Goal: Task Accomplishment & Management: Manage account settings

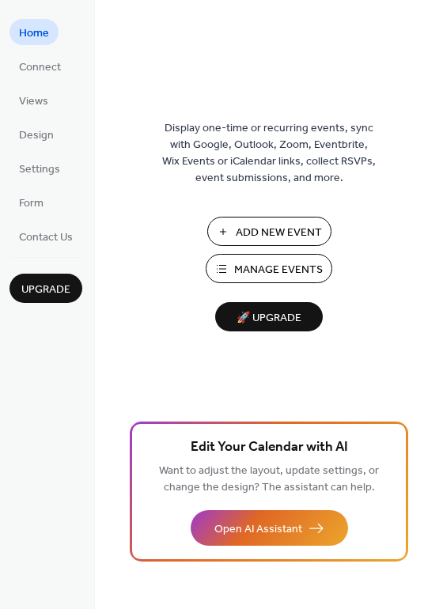
click at [291, 273] on span "Manage Events" at bounding box center [278, 270] width 89 height 17
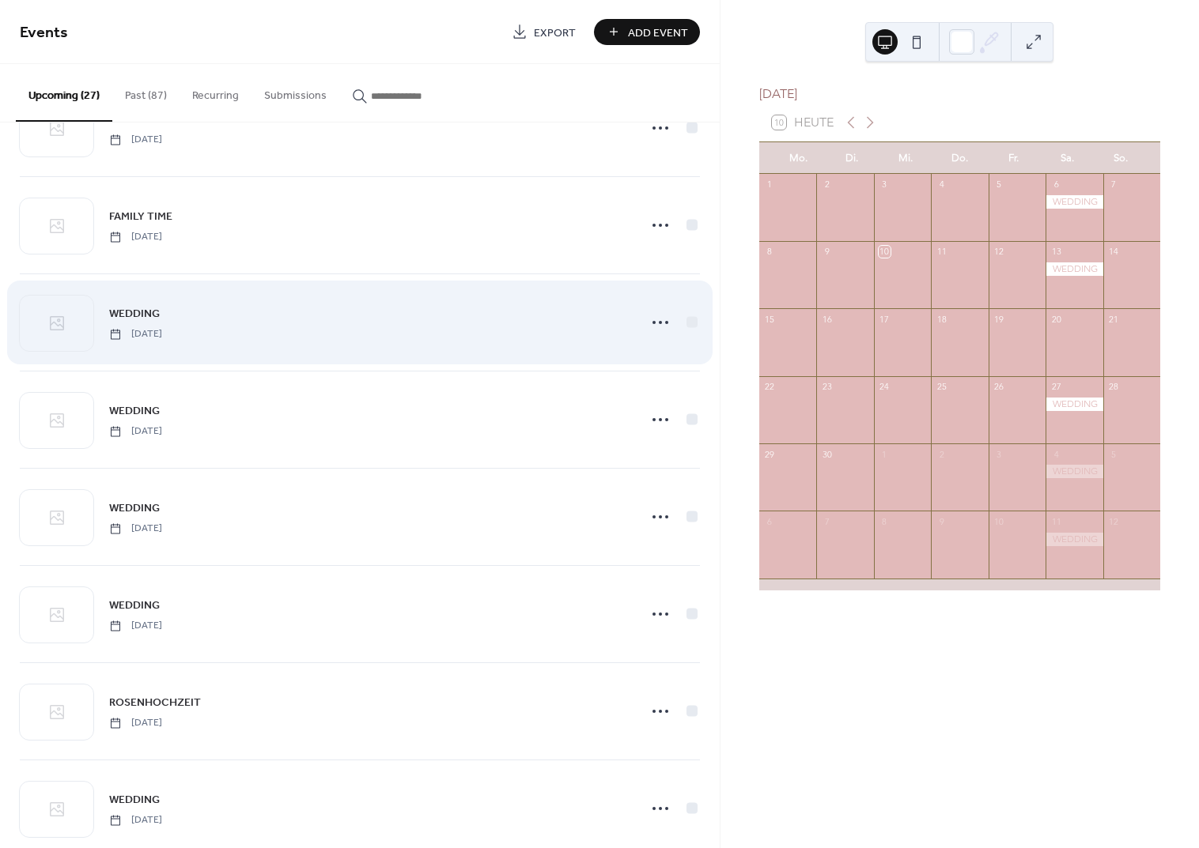
scroll to position [1716, 0]
click at [276, 328] on div "WEDDING Friday, August 7, 2026" at bounding box center [368, 326] width 519 height 36
click at [655, 322] on icon at bounding box center [660, 325] width 25 height 25
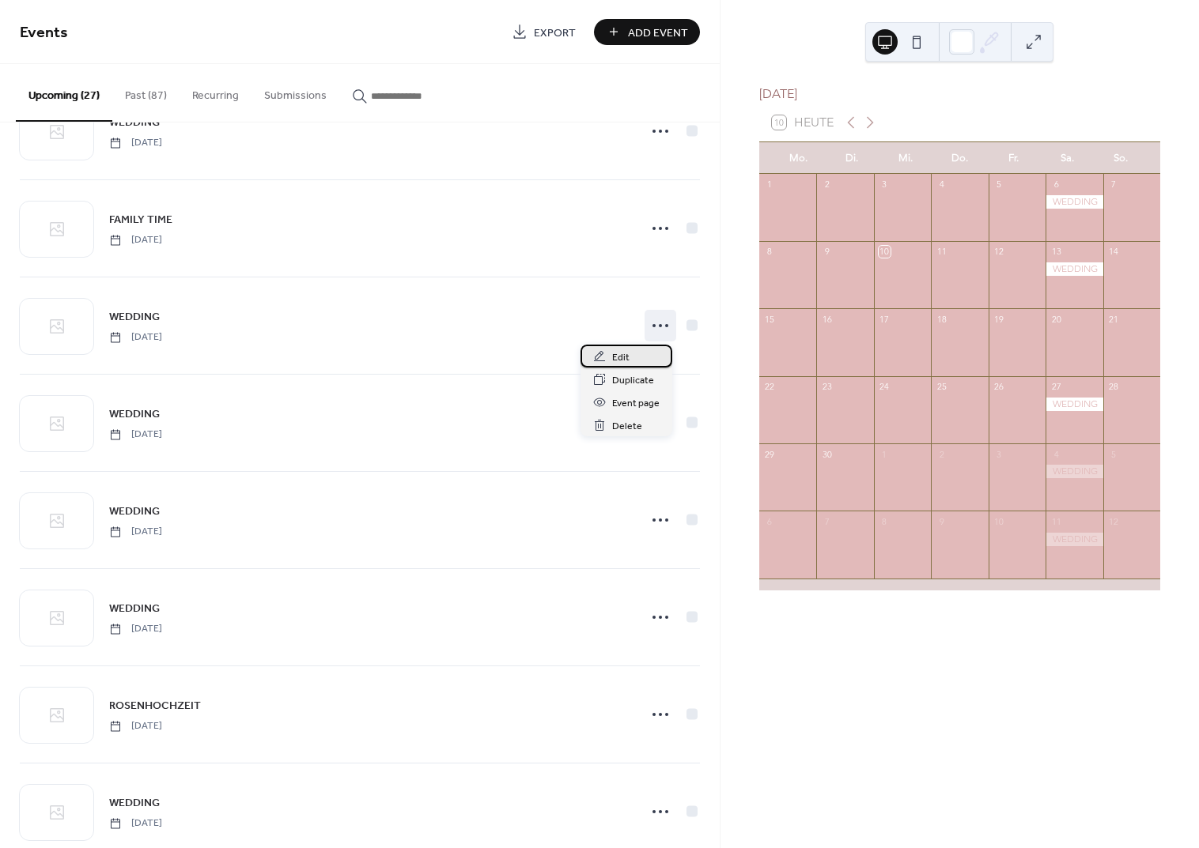
click at [610, 357] on div "Edit" at bounding box center [626, 356] width 92 height 23
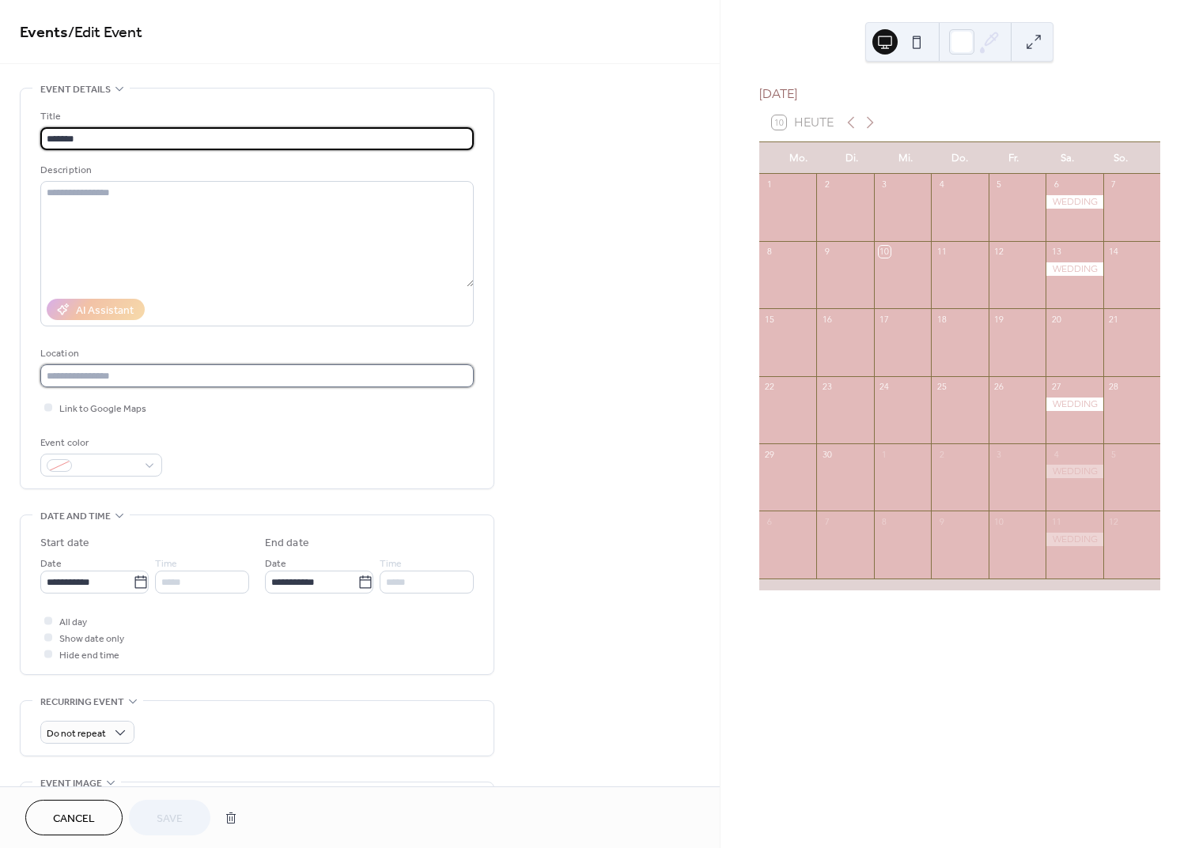
click at [151, 376] on input "text" at bounding box center [256, 375] width 433 height 23
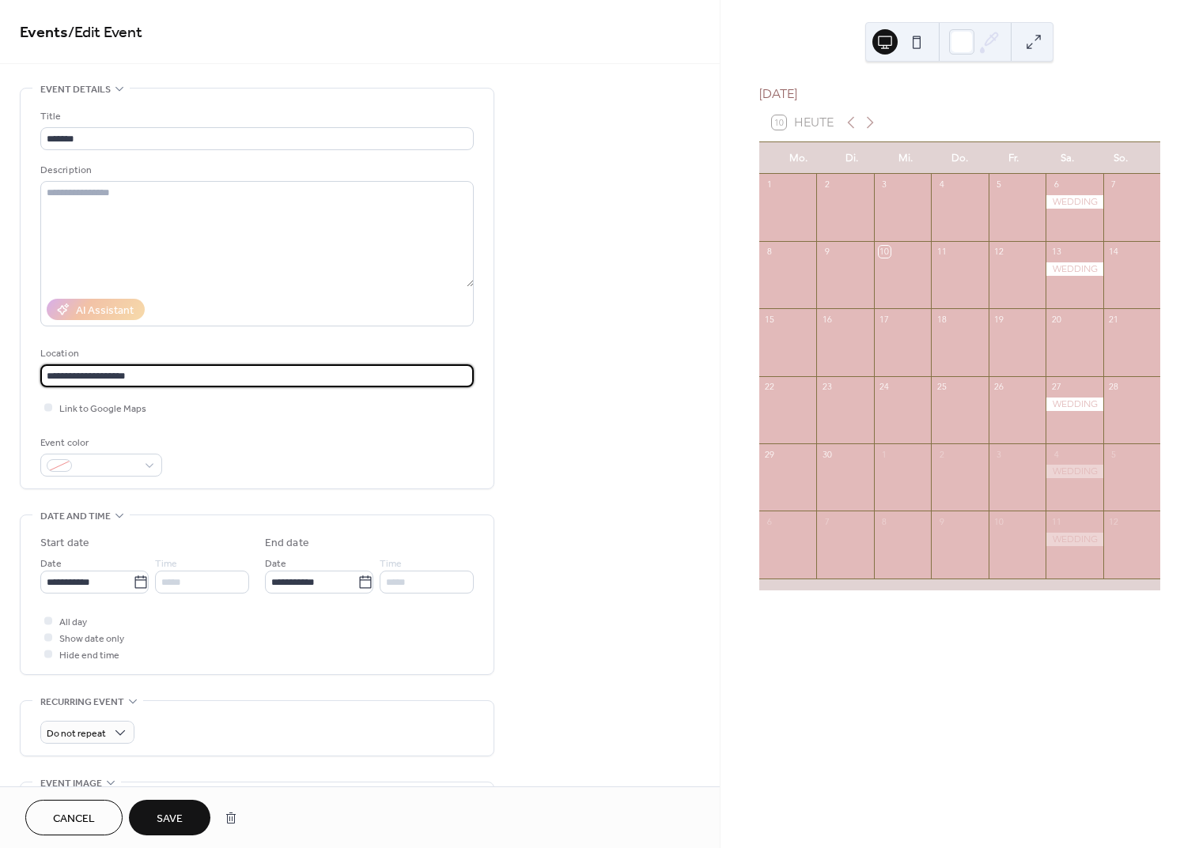
type input "**********"
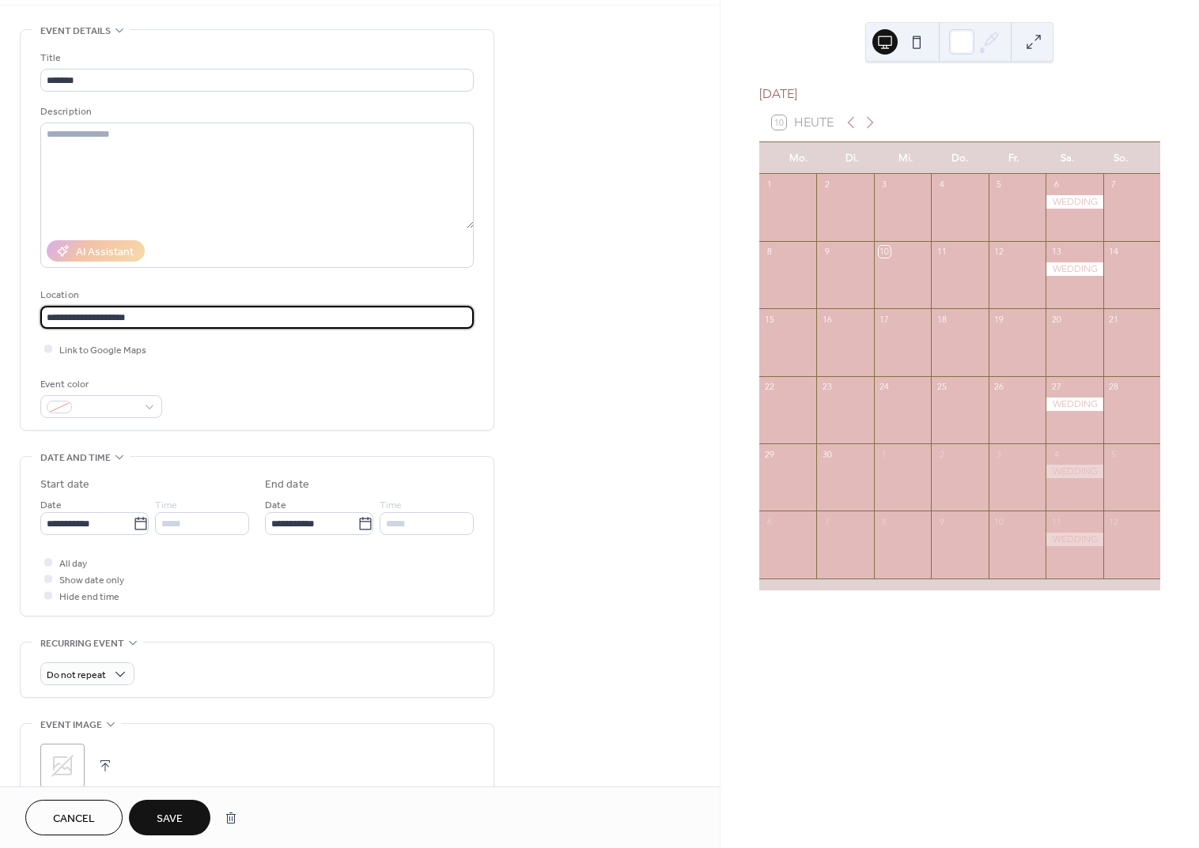
scroll to position [66, 0]
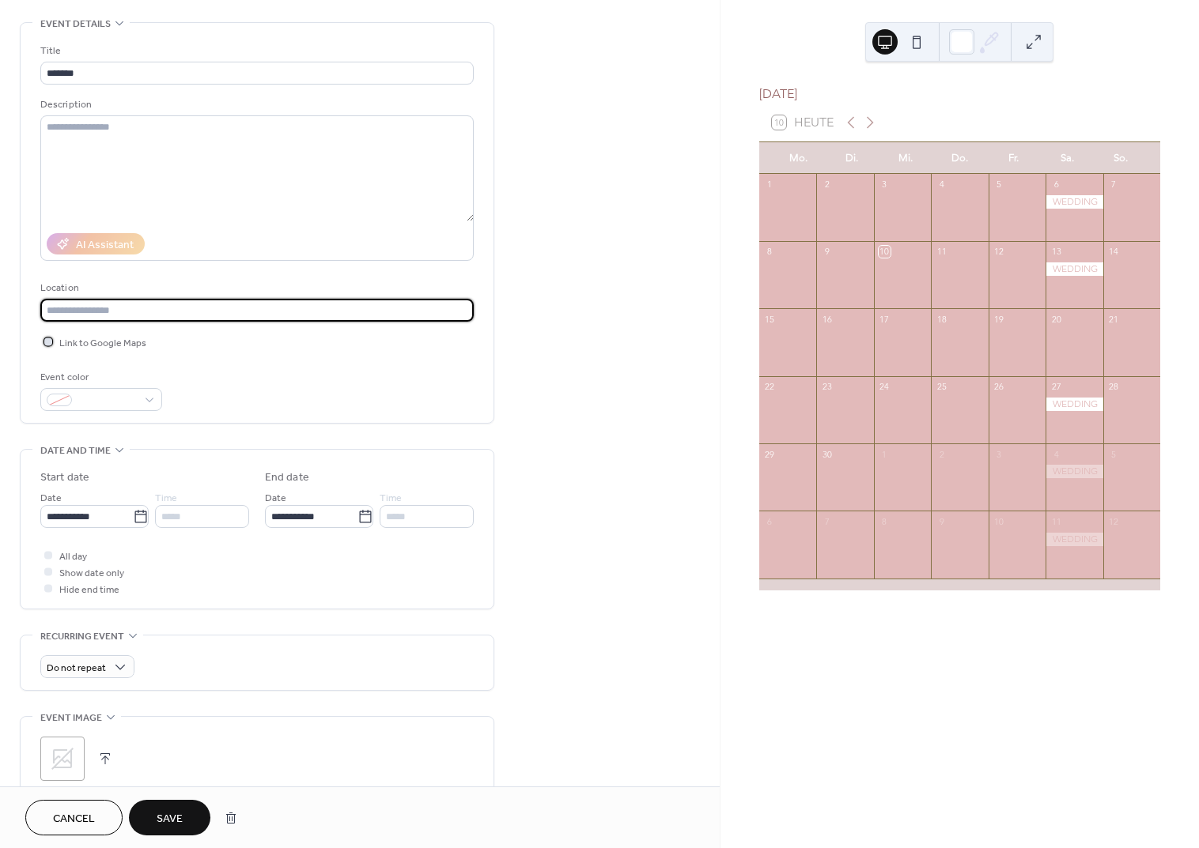
click at [51, 340] on div at bounding box center [48, 342] width 8 height 8
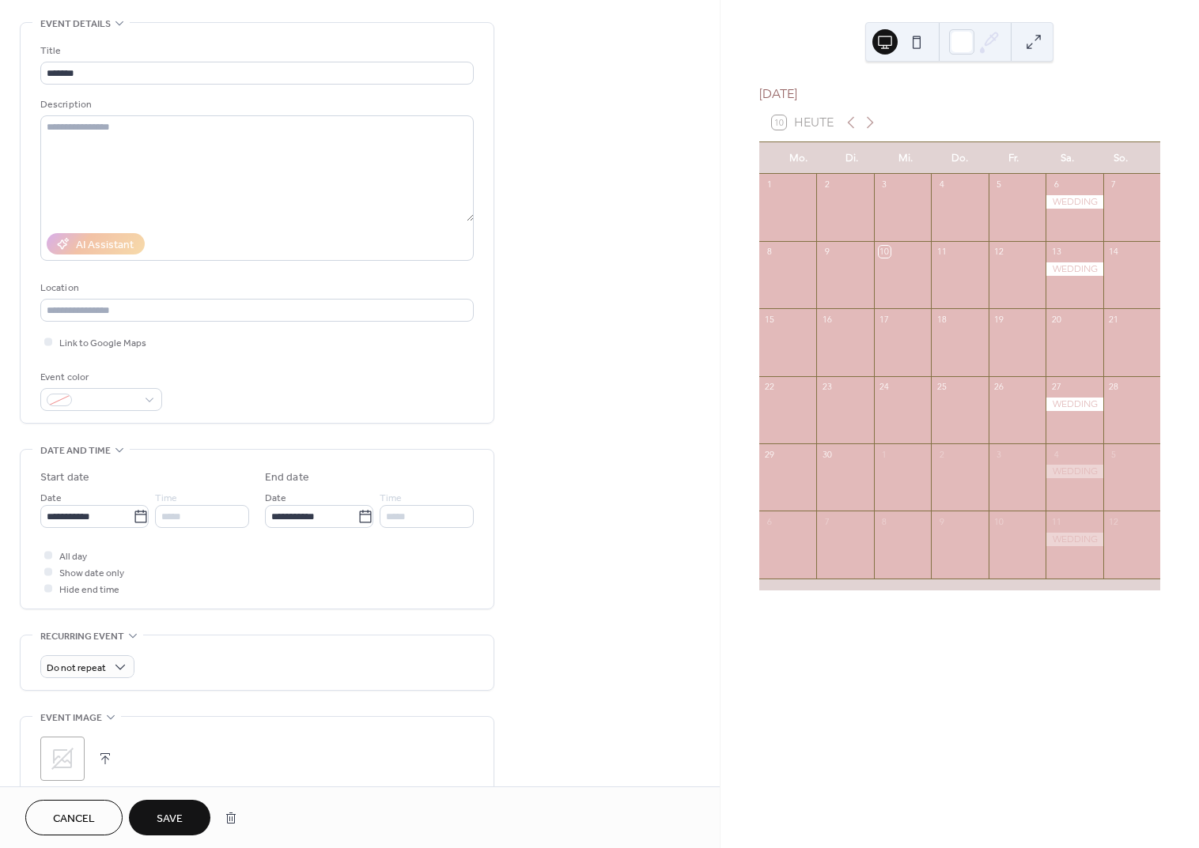
click at [164, 818] on span "Save" at bounding box center [170, 819] width 26 height 17
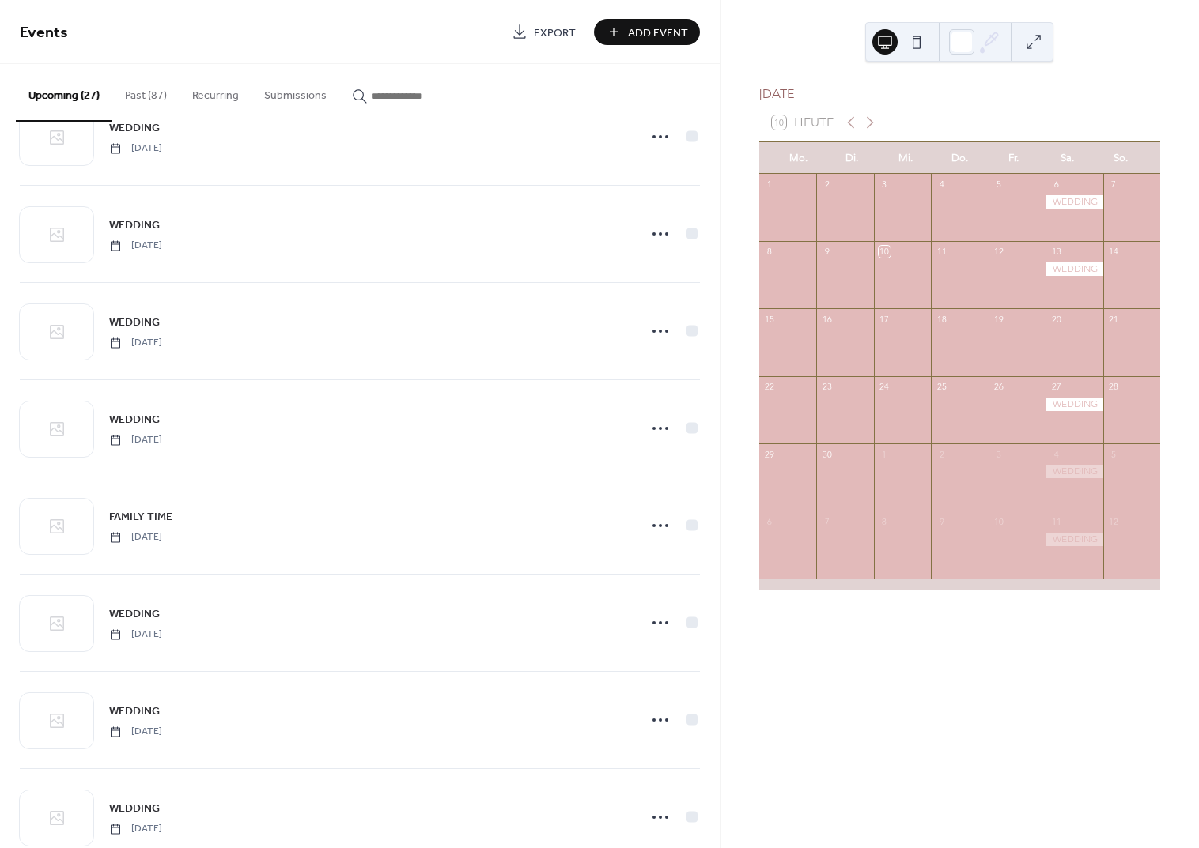
scroll to position [1433, 0]
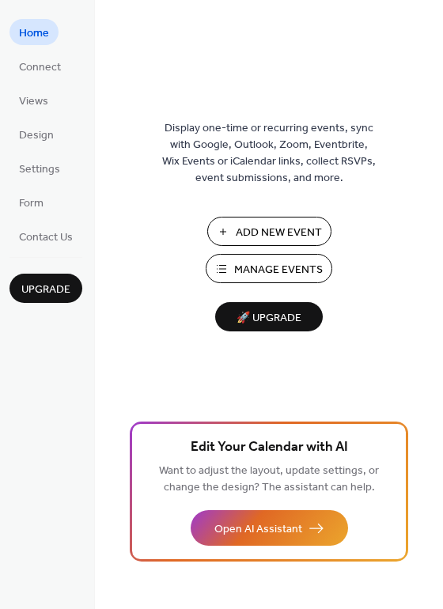
click at [285, 269] on span "Manage Events" at bounding box center [278, 270] width 89 height 17
click at [260, 270] on span "Manage Events" at bounding box center [278, 270] width 89 height 17
click at [303, 263] on span "Manage Events" at bounding box center [278, 270] width 89 height 17
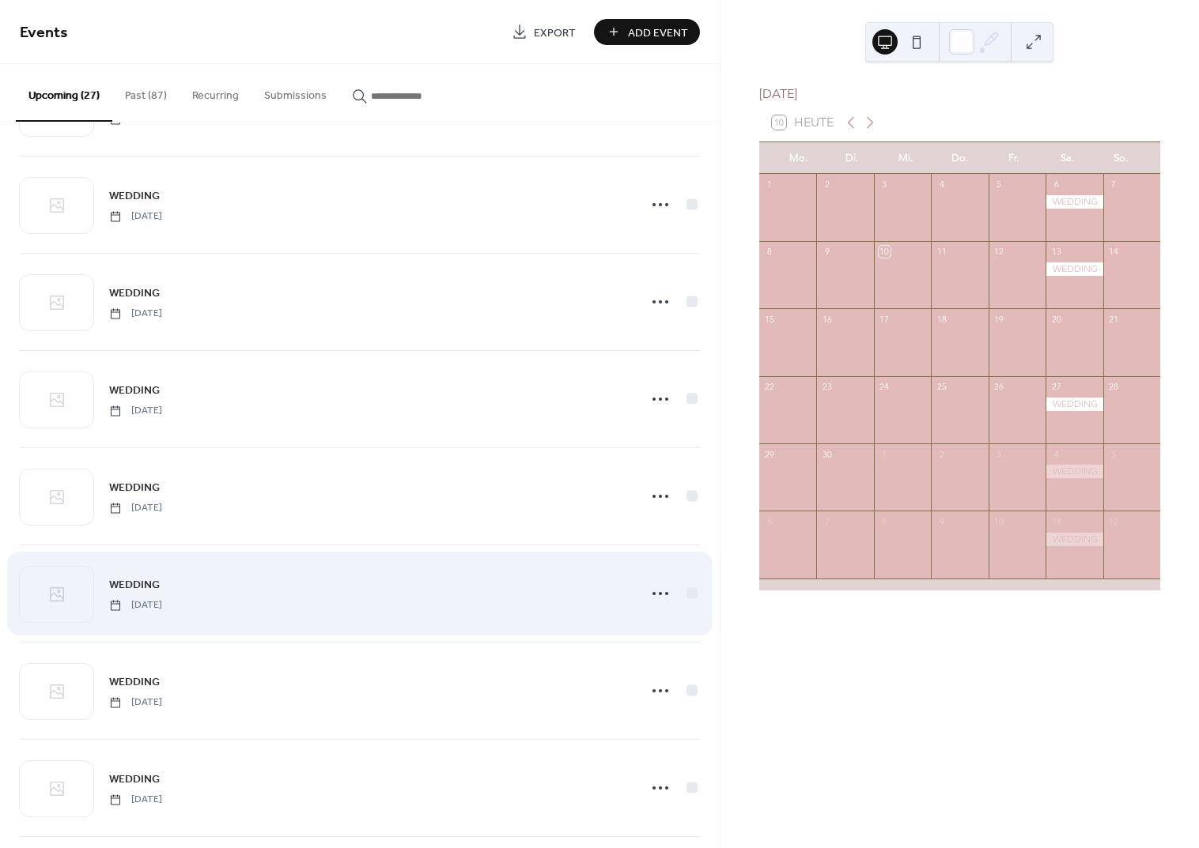
scroll to position [966, 0]
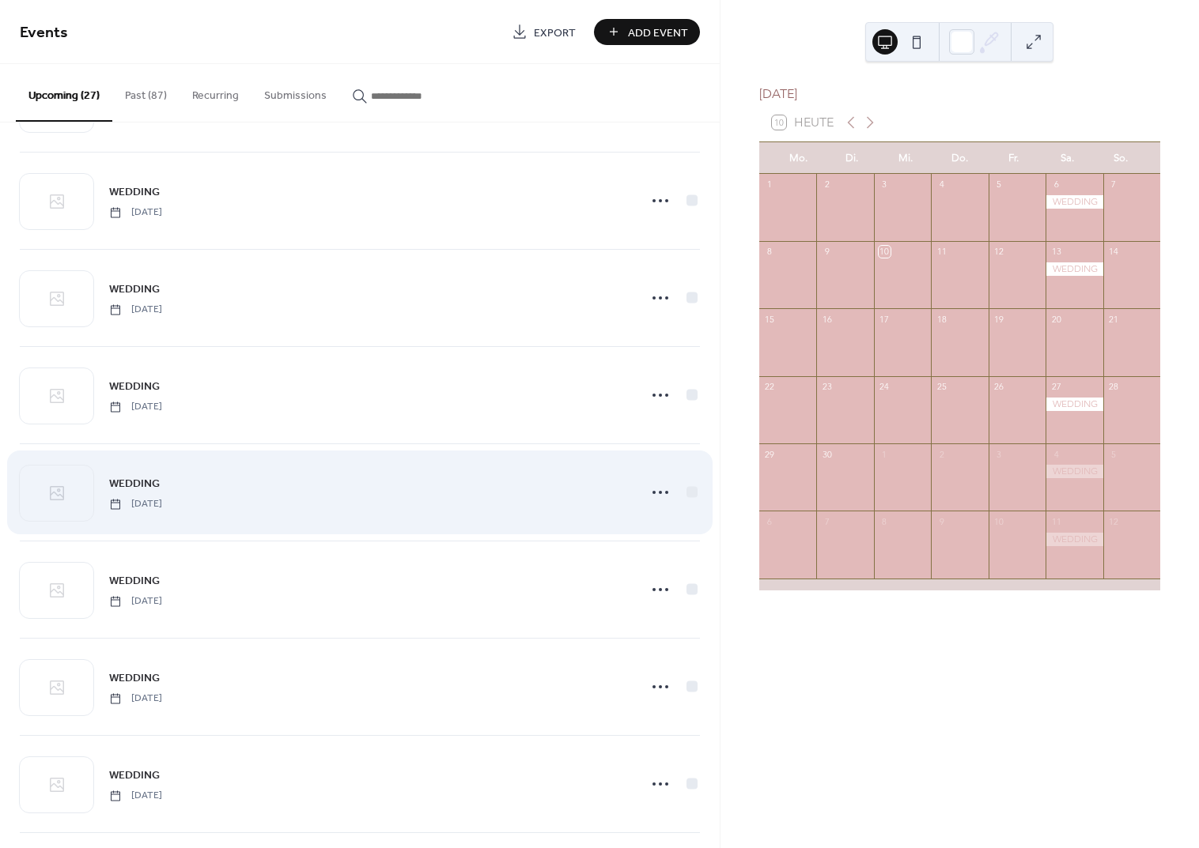
click at [570, 506] on div "WEDDING Saturday, June 27, 2026" at bounding box center [368, 492] width 519 height 36
click at [655, 485] on icon at bounding box center [660, 493] width 25 height 25
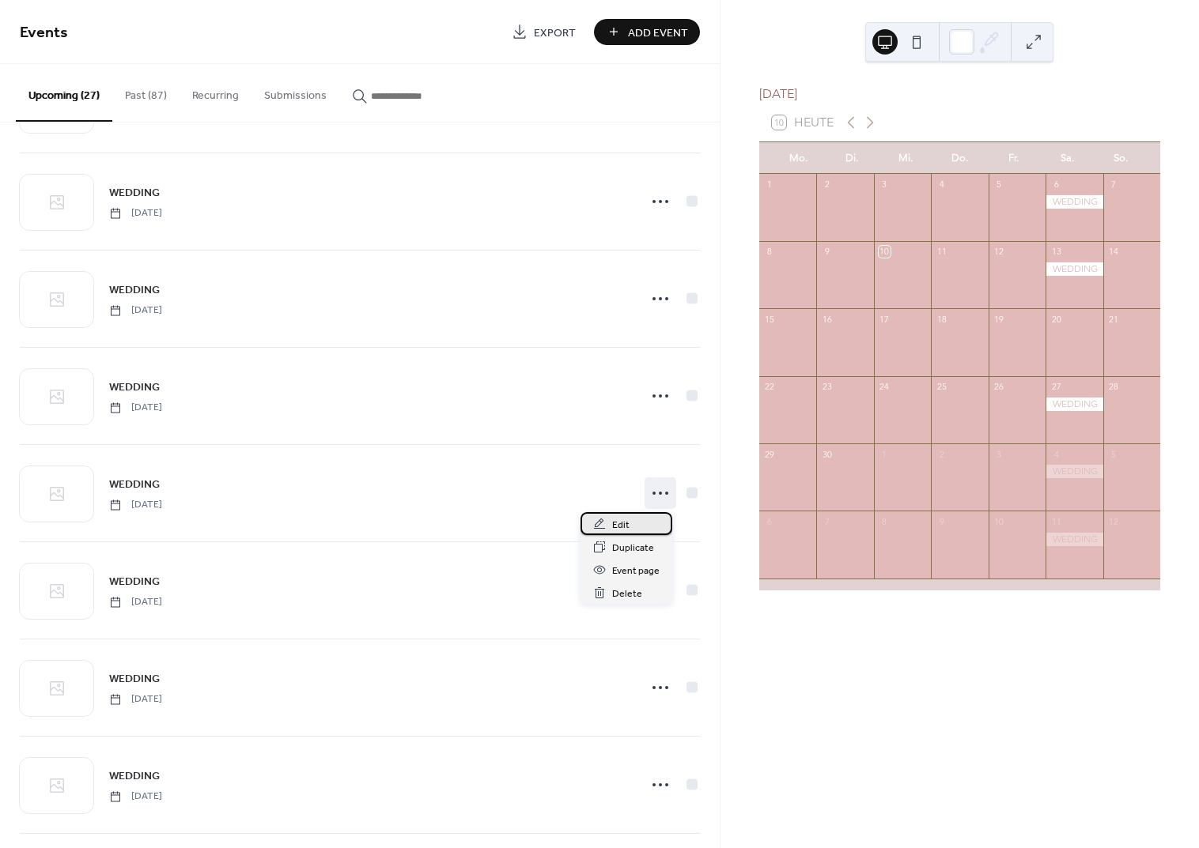
click at [624, 520] on span "Edit" at bounding box center [620, 525] width 17 height 17
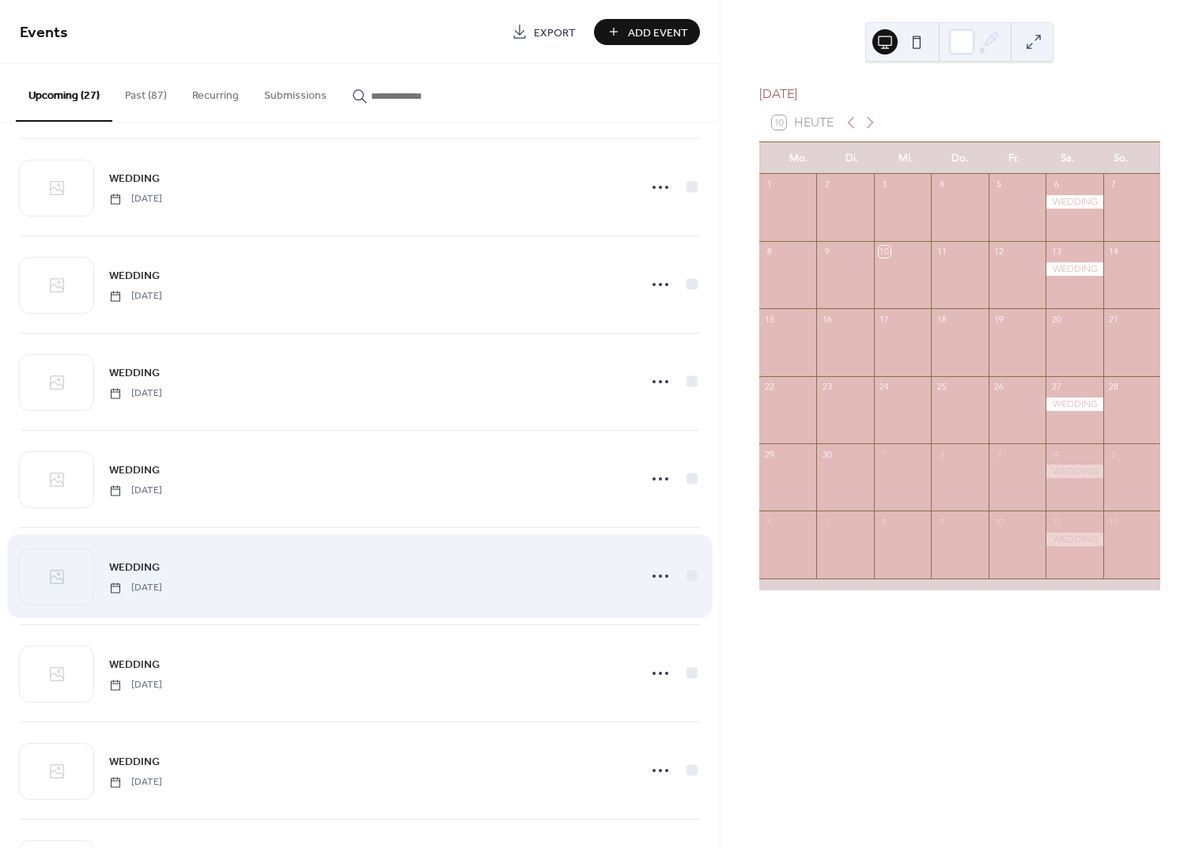
scroll to position [787, 0]
click at [665, 573] on circle at bounding box center [666, 573] width 3 height 3
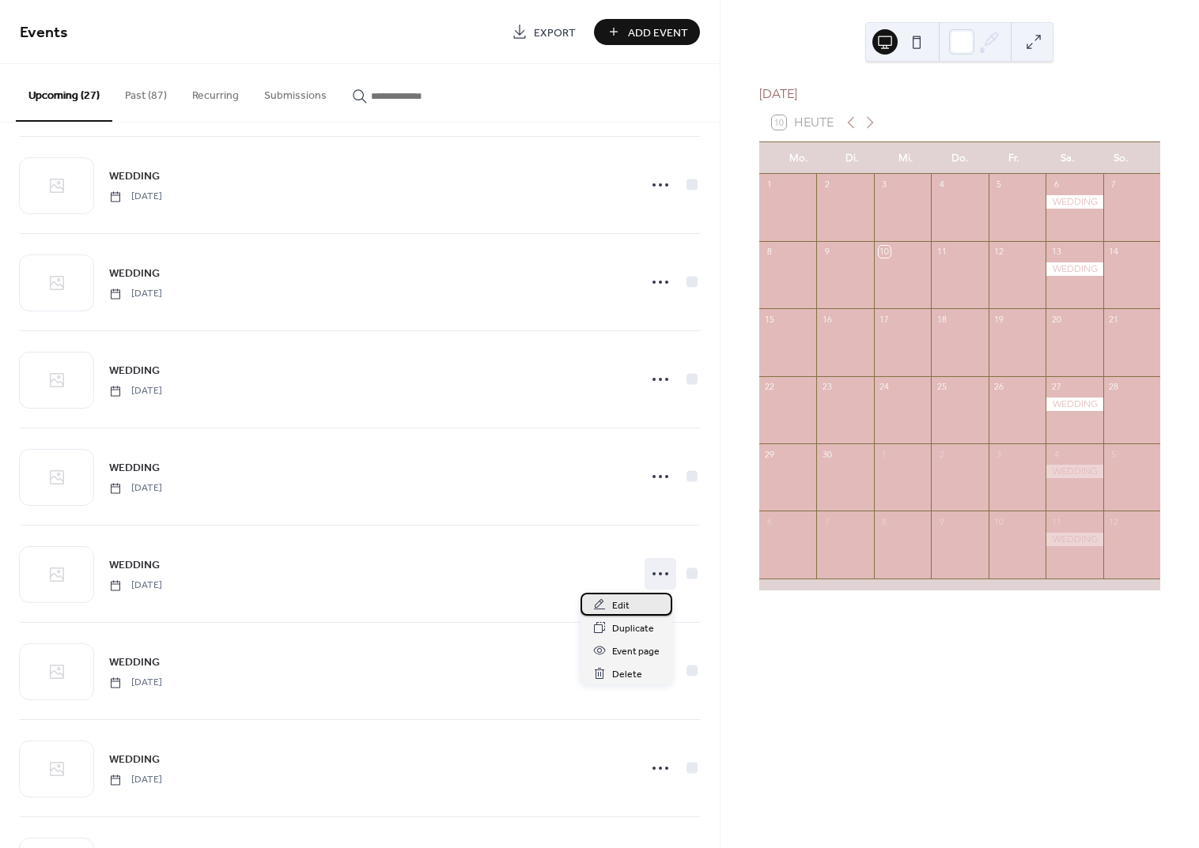
click at [632, 603] on div "Edit" at bounding box center [626, 604] width 92 height 23
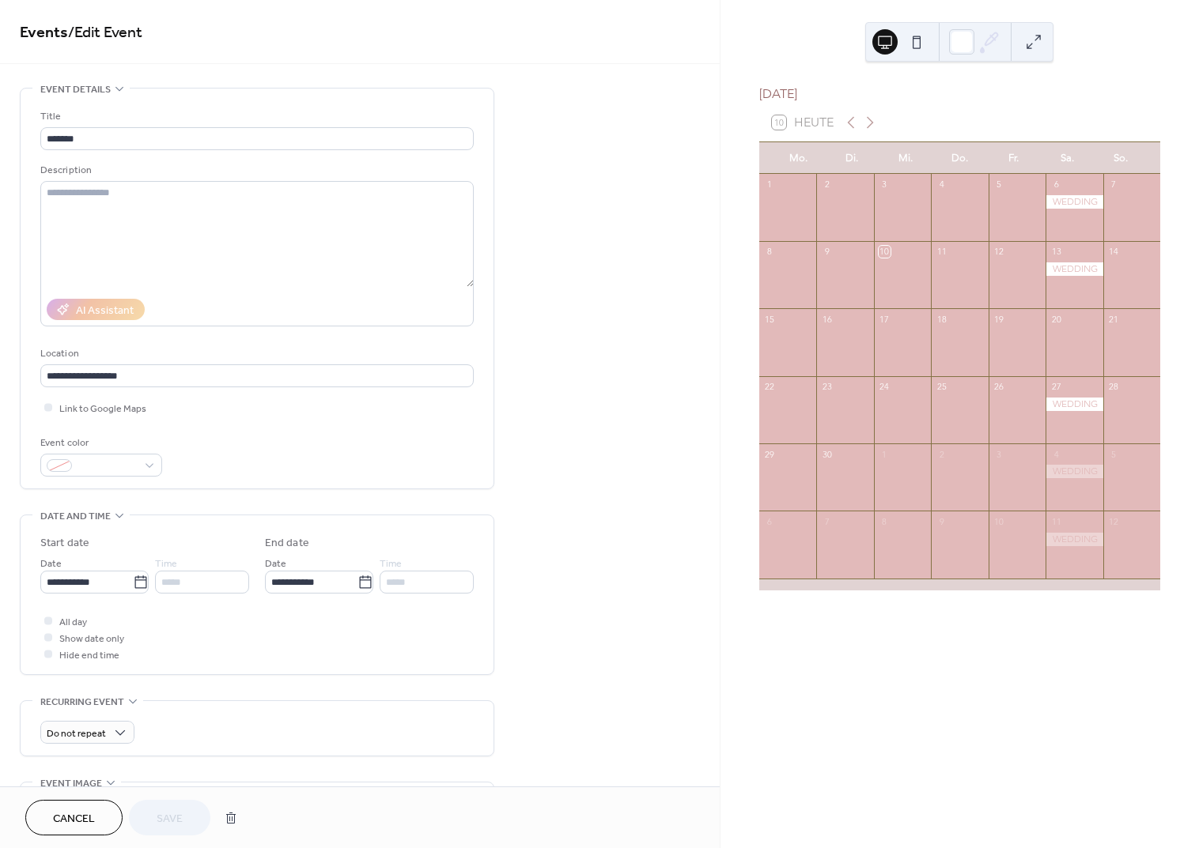
drag, startPoint x: 1073, startPoint y: 380, endPoint x: 1063, endPoint y: 405, distance: 26.3
click at [1073, 376] on div "20" at bounding box center [1073, 341] width 57 height 67
click at [1063, 408] on div at bounding box center [1073, 404] width 57 height 13
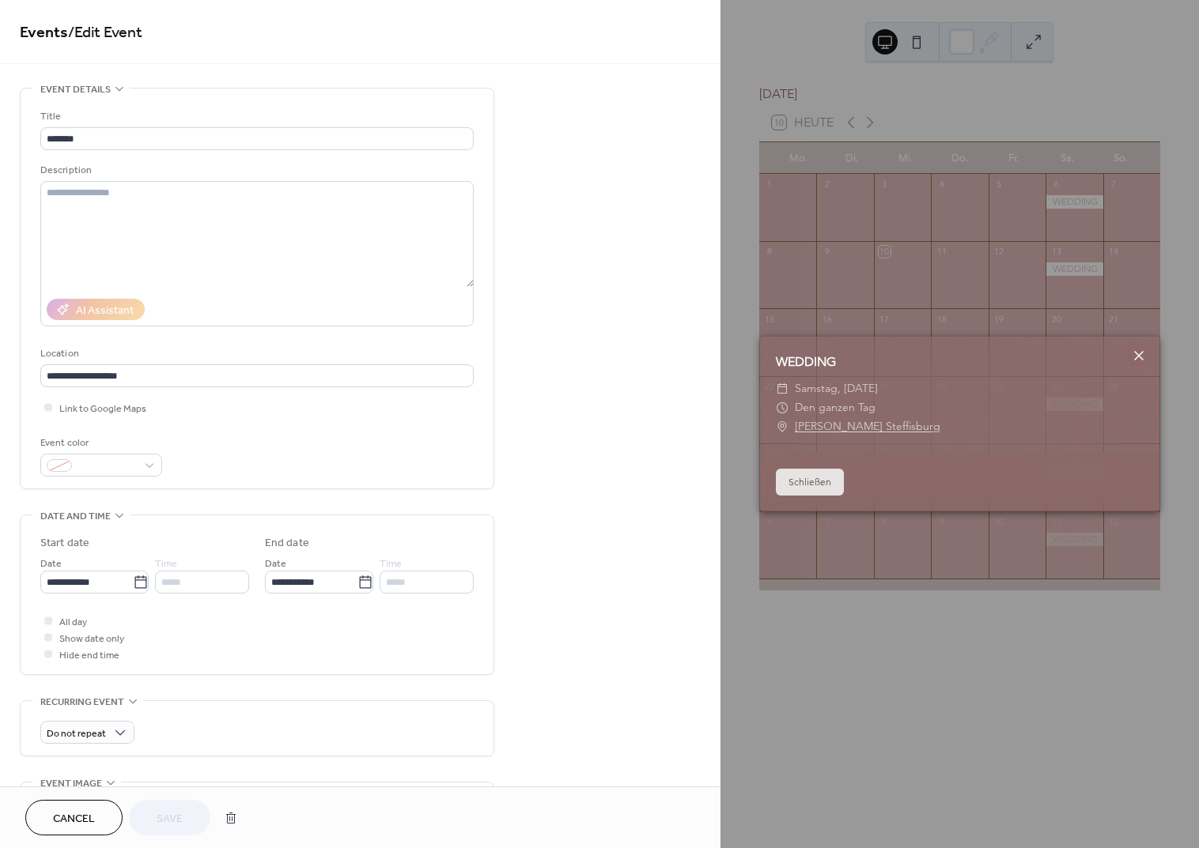
drag, startPoint x: 1151, startPoint y: 353, endPoint x: 1142, endPoint y: 358, distance: 10.3
click at [1150, 353] on div "WEDDING" at bounding box center [959, 362] width 399 height 19
drag, startPoint x: 1142, startPoint y: 359, endPoint x: 1133, endPoint y: 370, distance: 14.1
click at [1142, 359] on icon at bounding box center [1138, 355] width 9 height 9
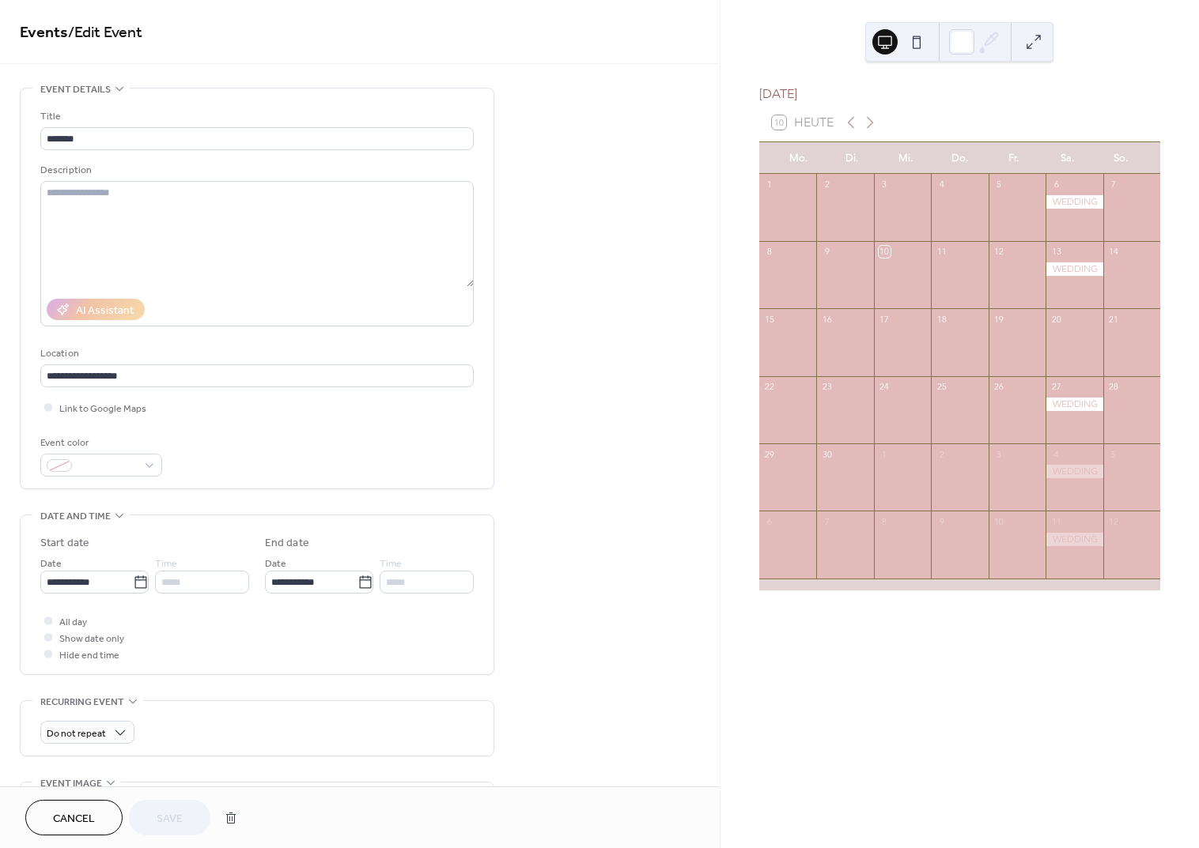
click at [1074, 478] on div at bounding box center [1073, 471] width 57 height 13
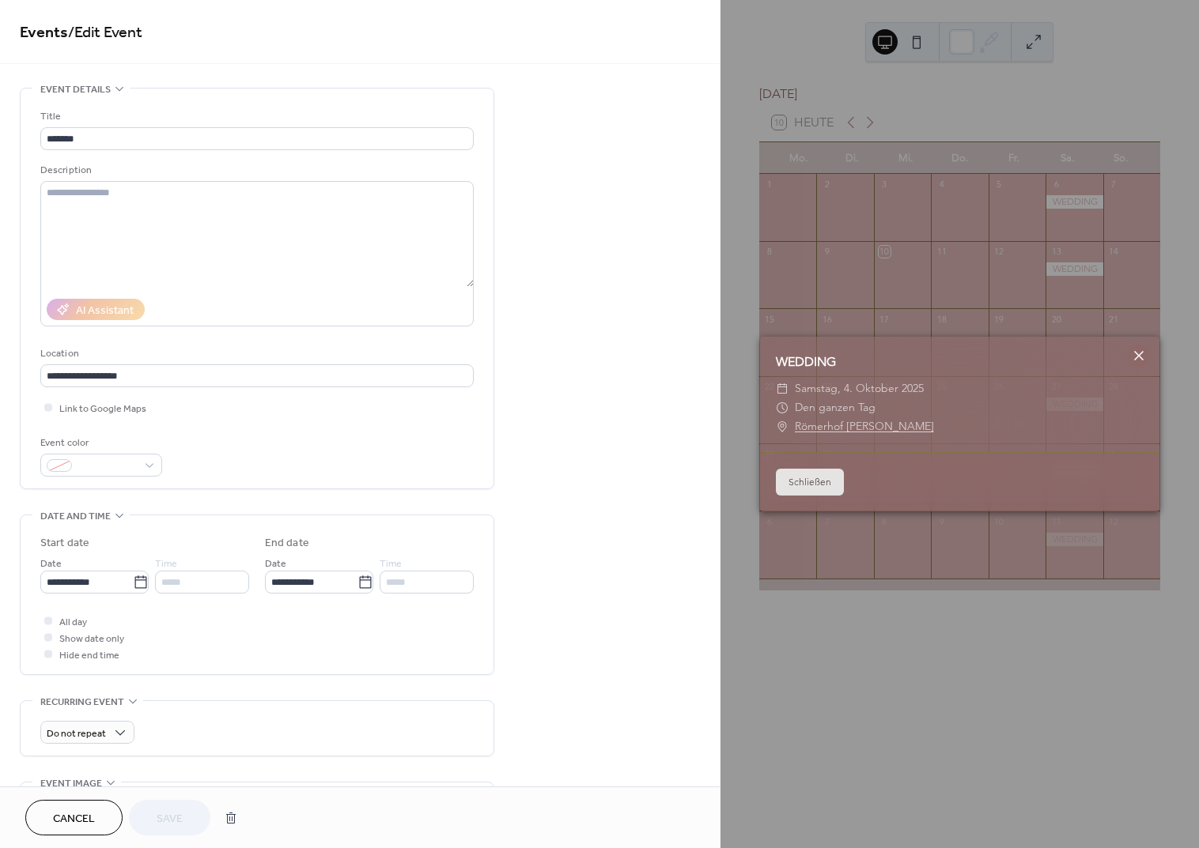
click at [1143, 358] on icon at bounding box center [1138, 355] width 19 height 19
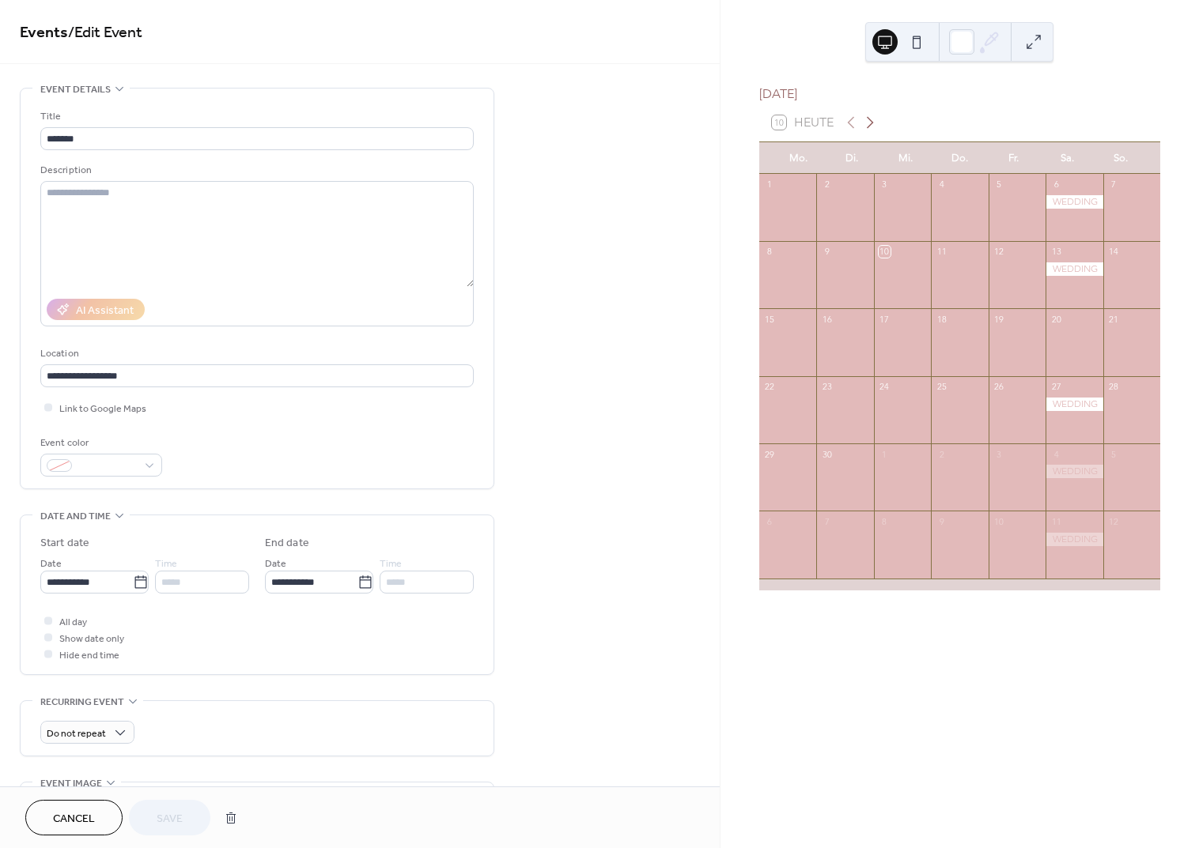
click at [870, 127] on icon at bounding box center [869, 122] width 19 height 19
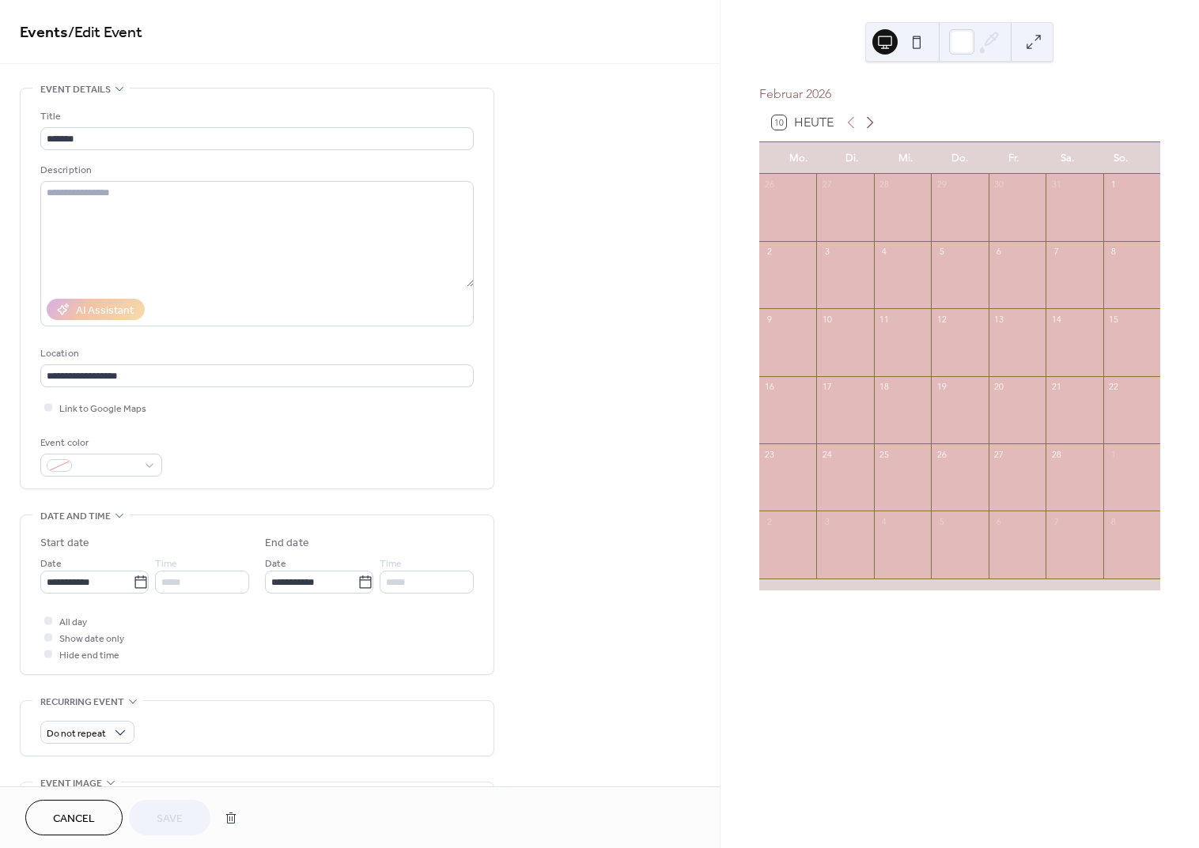
click at [870, 127] on icon at bounding box center [869, 122] width 19 height 19
click at [1071, 344] on div at bounding box center [1073, 336] width 57 height 13
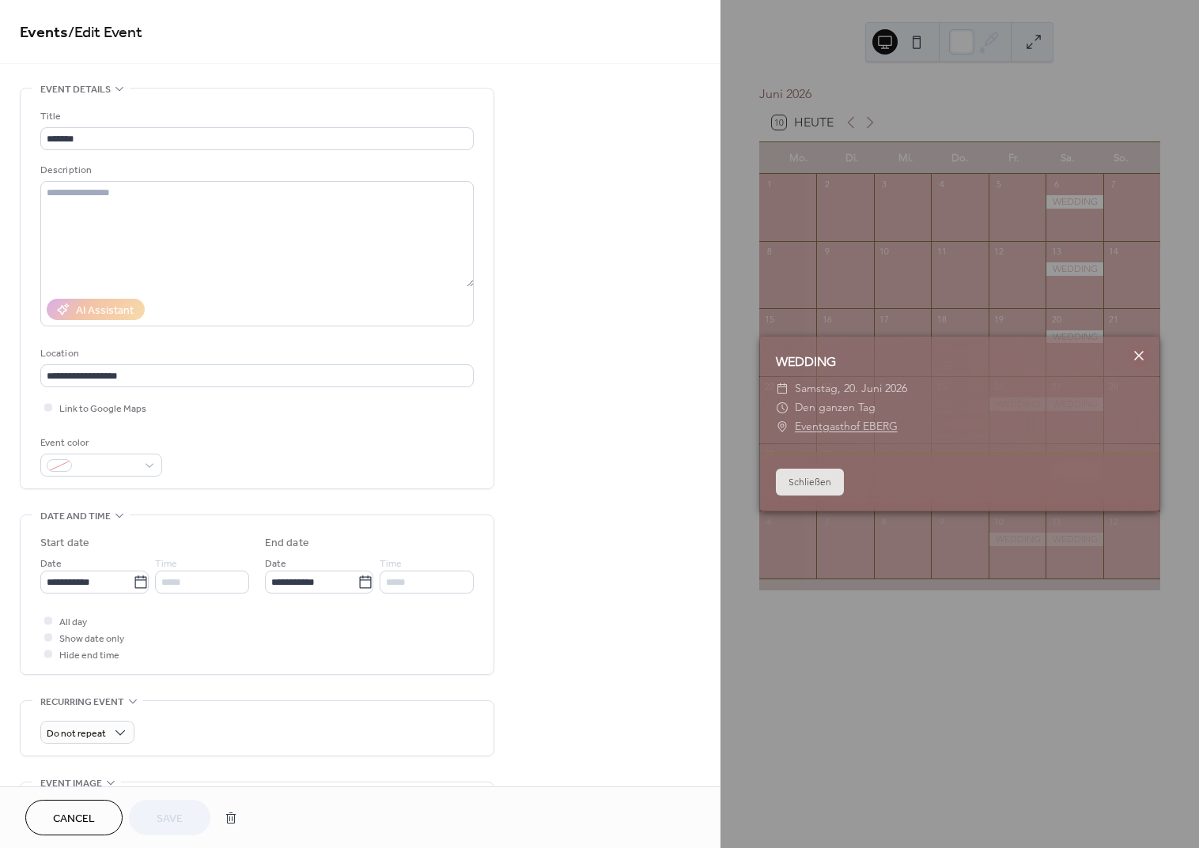
click at [1139, 354] on icon at bounding box center [1138, 355] width 19 height 19
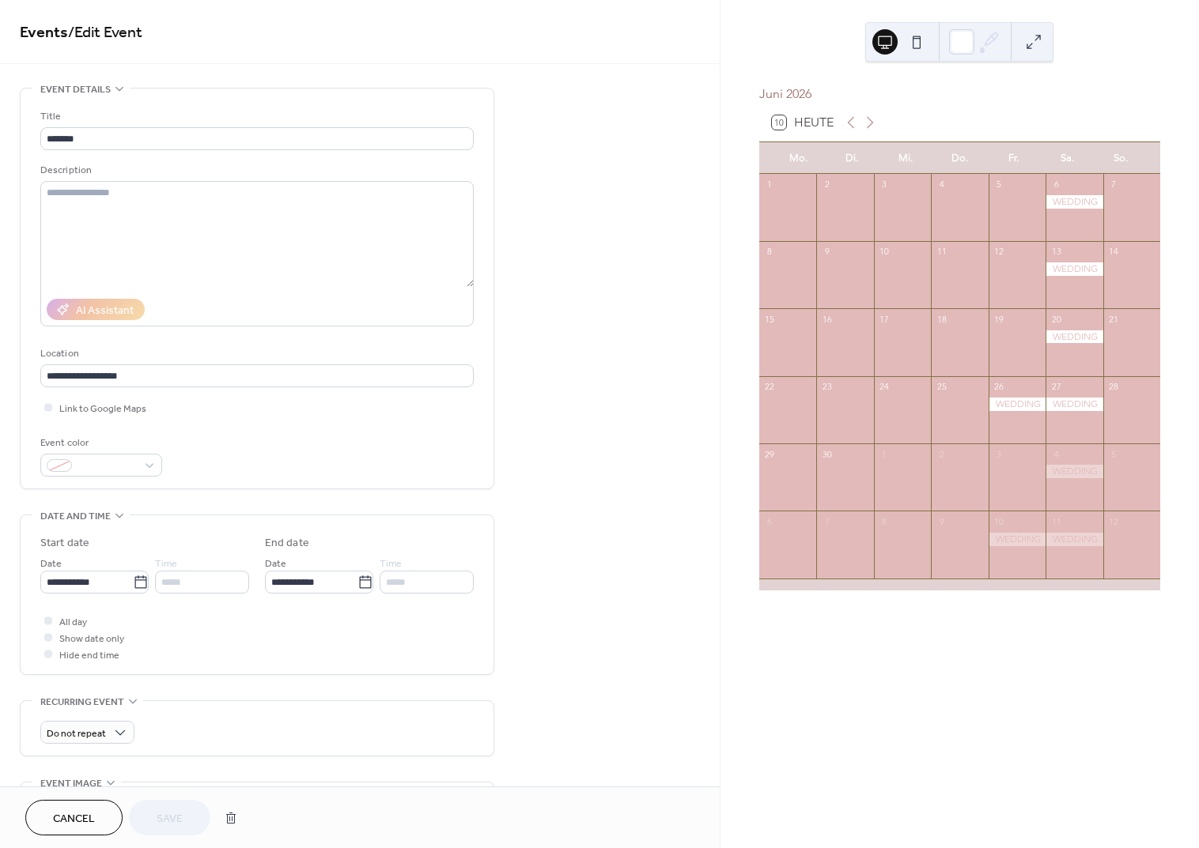
click at [1018, 411] on div at bounding box center [1016, 404] width 57 height 13
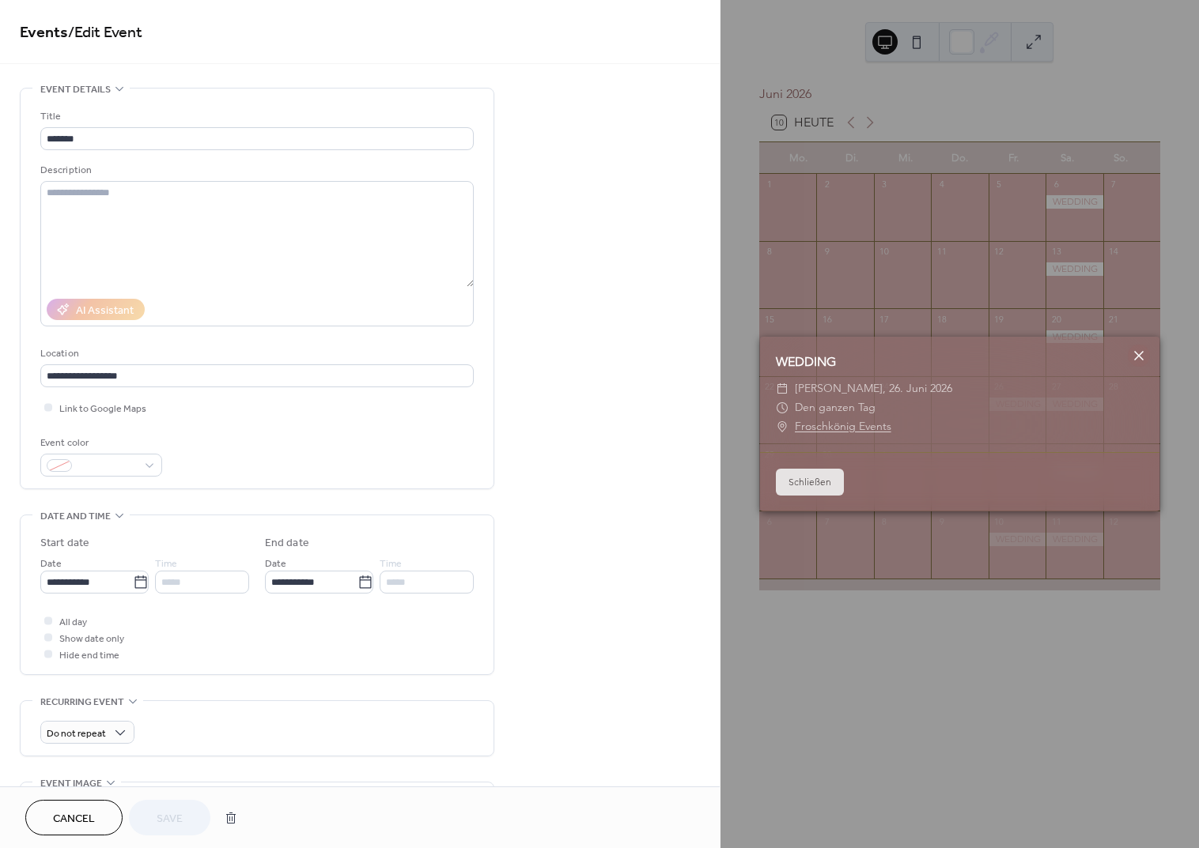
click at [1145, 353] on icon at bounding box center [1138, 355] width 19 height 19
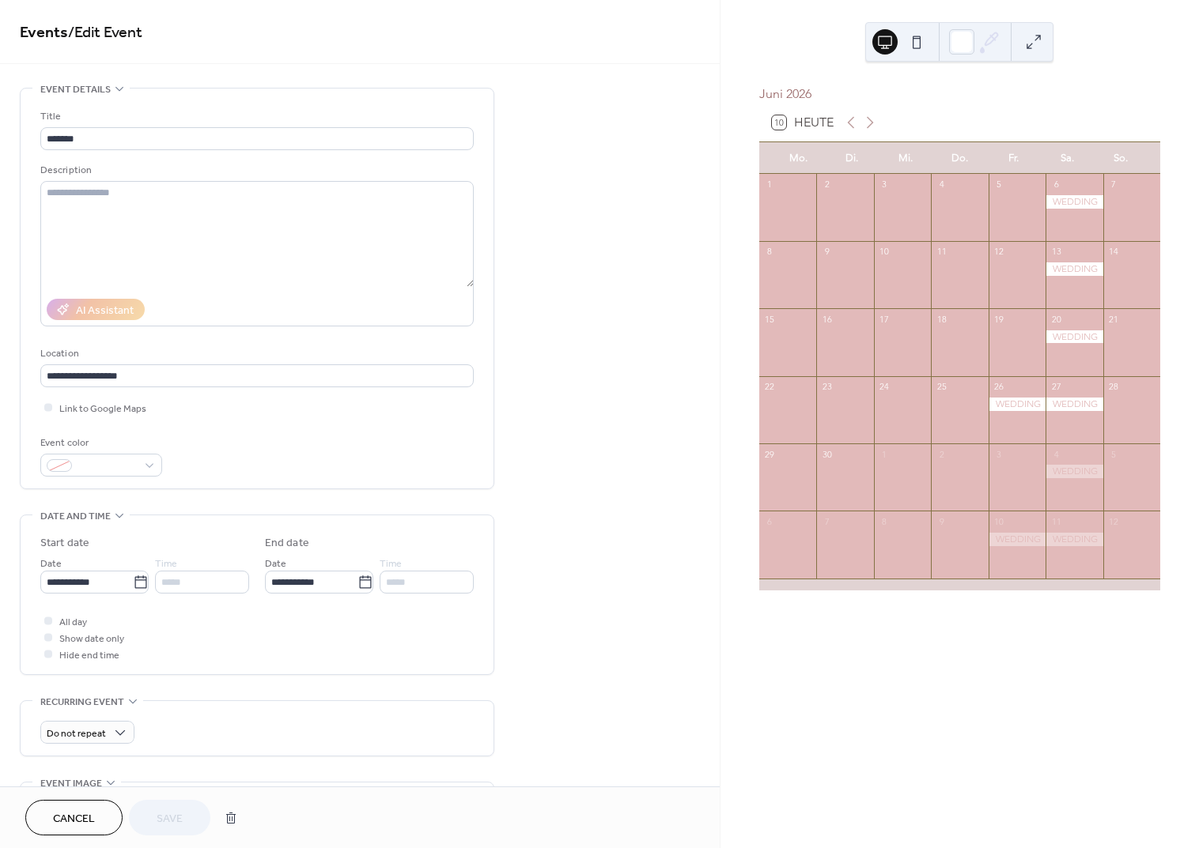
click at [1074, 478] on div at bounding box center [1073, 471] width 57 height 13
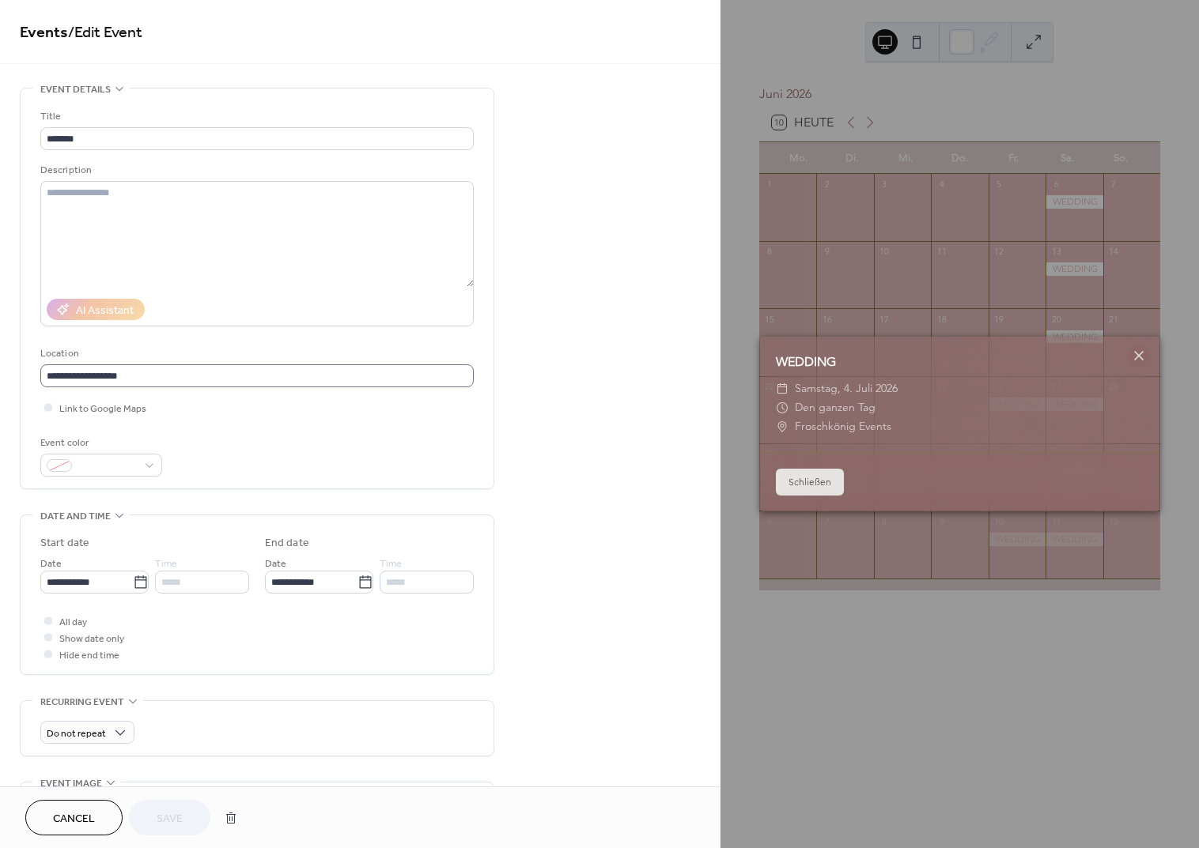
drag, startPoint x: 533, startPoint y: 376, endPoint x: 421, endPoint y: 370, distance: 112.4
click at [533, 376] on div "**********" at bounding box center [359, 572] width 719 height 968
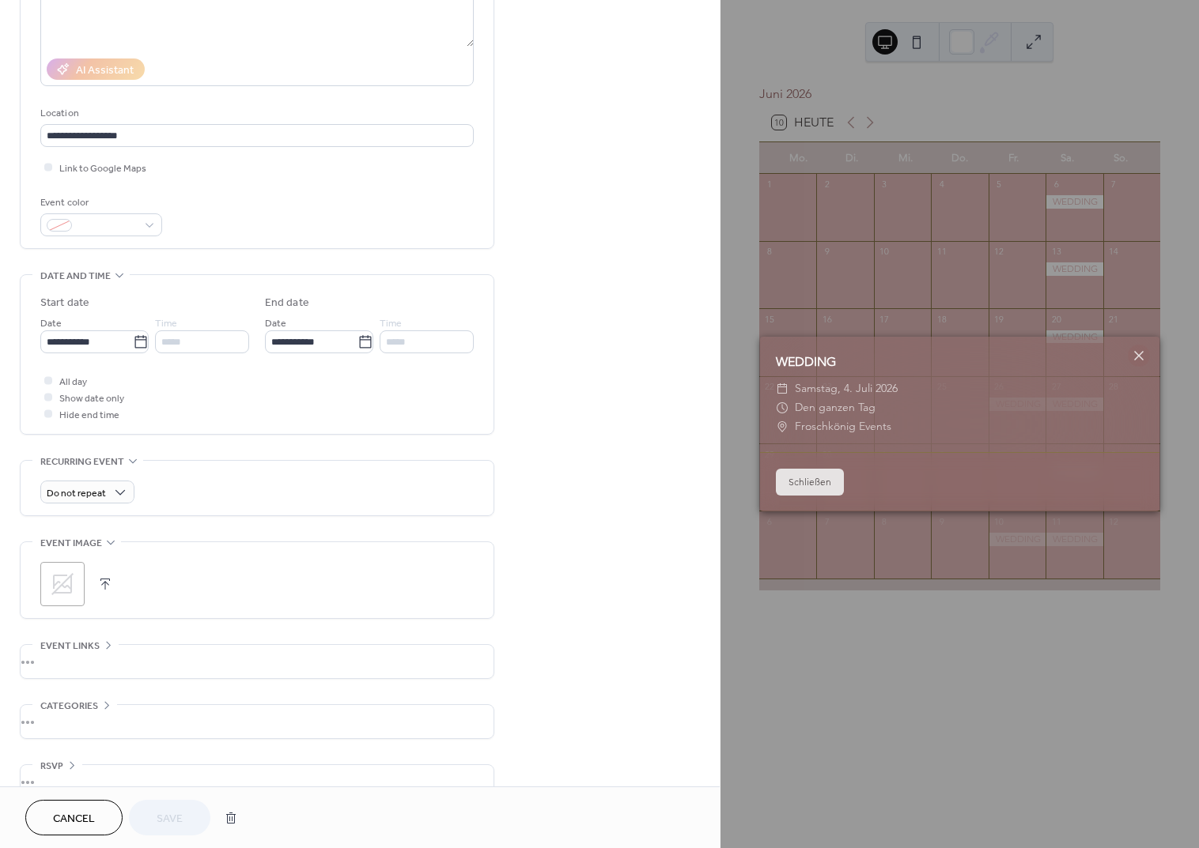
scroll to position [269, 0]
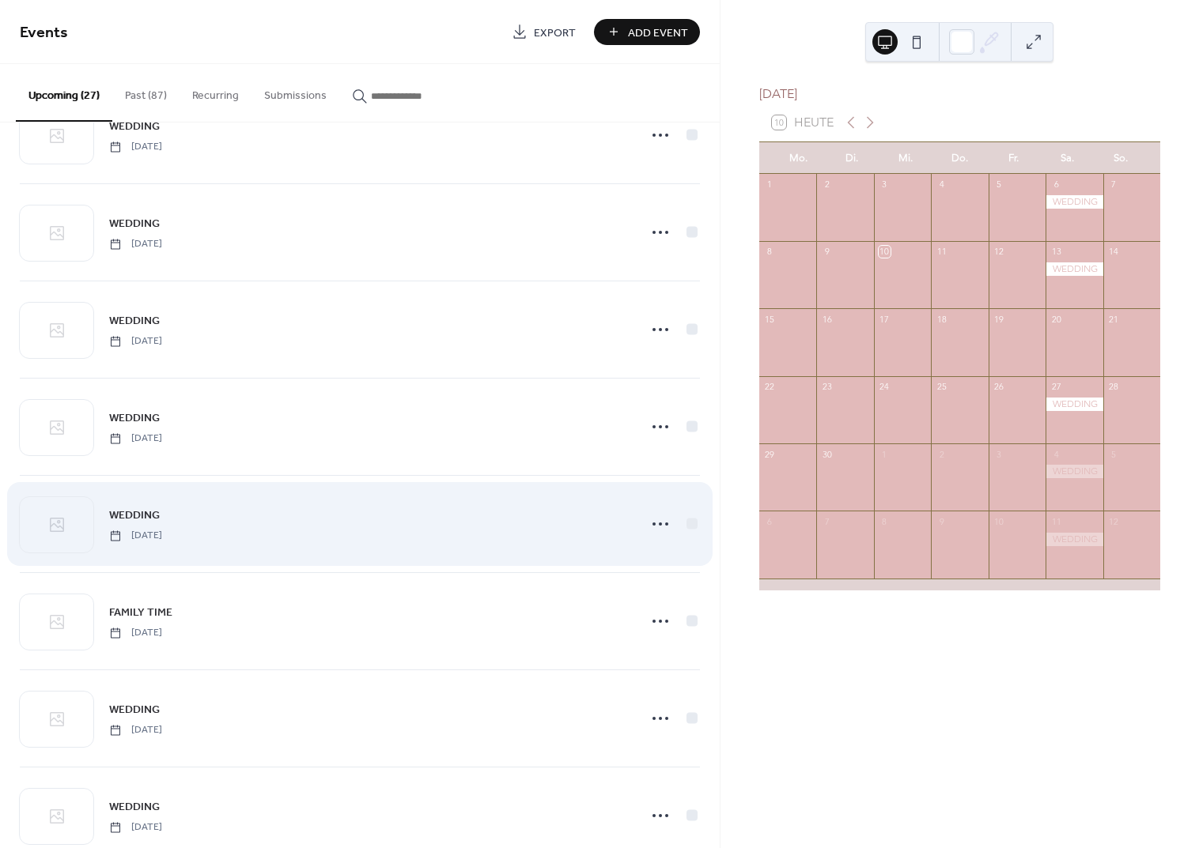
scroll to position [1318, 0]
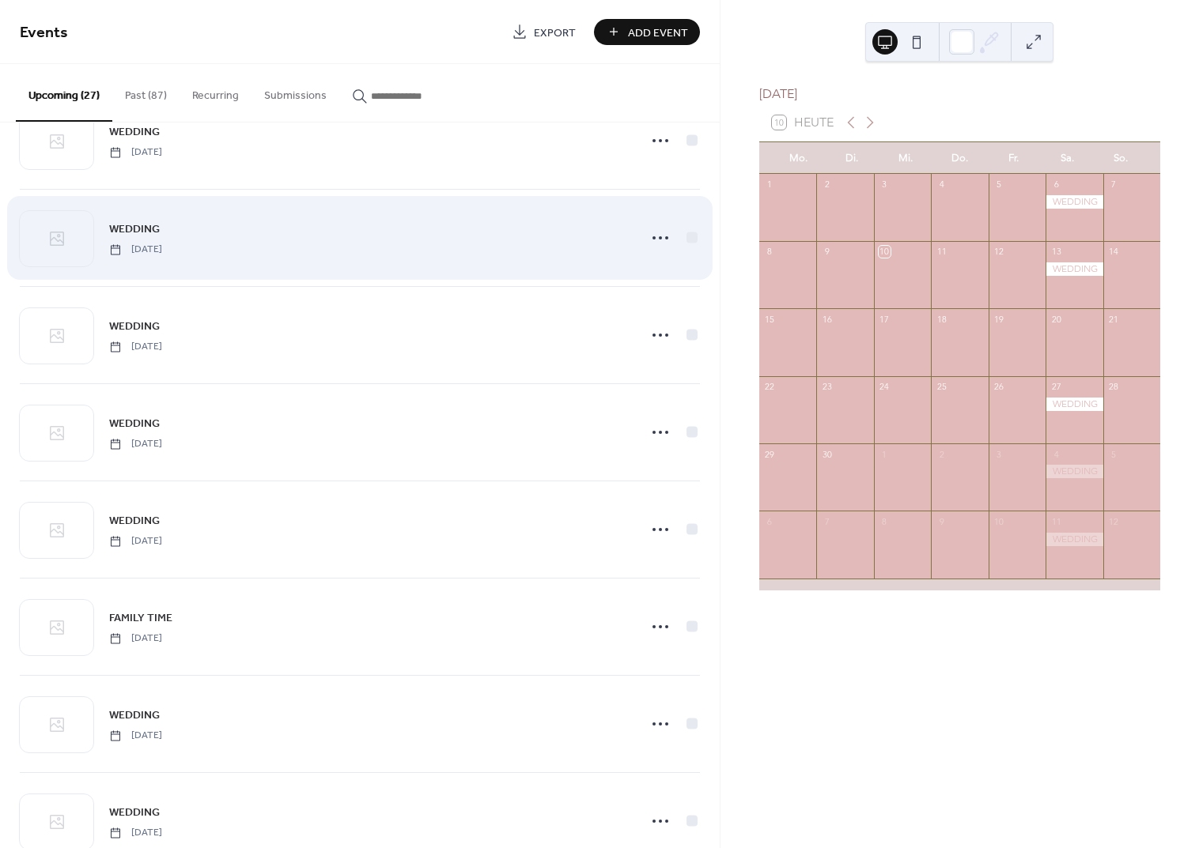
click at [240, 247] on div "WEDDING [DATE]" at bounding box center [368, 238] width 519 height 36
click at [659, 232] on icon at bounding box center [660, 237] width 25 height 25
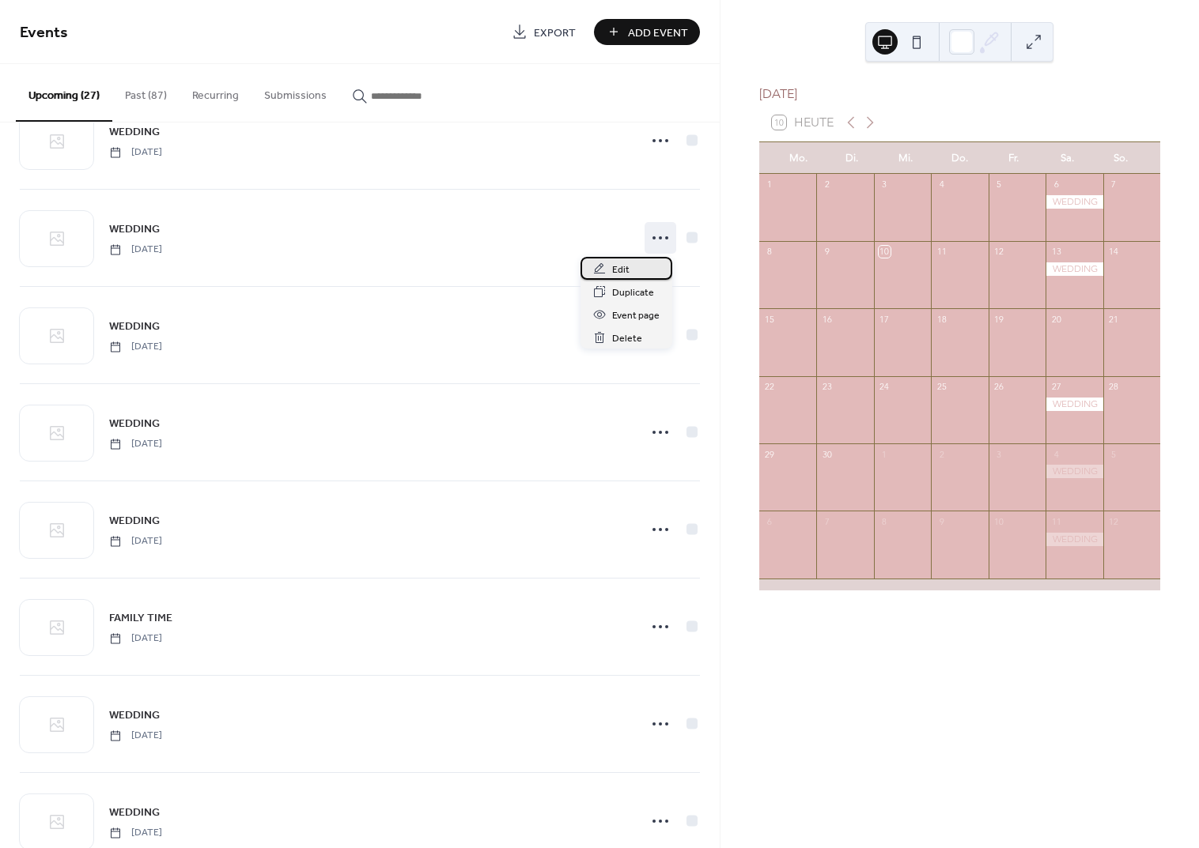
click at [616, 266] on span "Edit" at bounding box center [620, 270] width 17 height 17
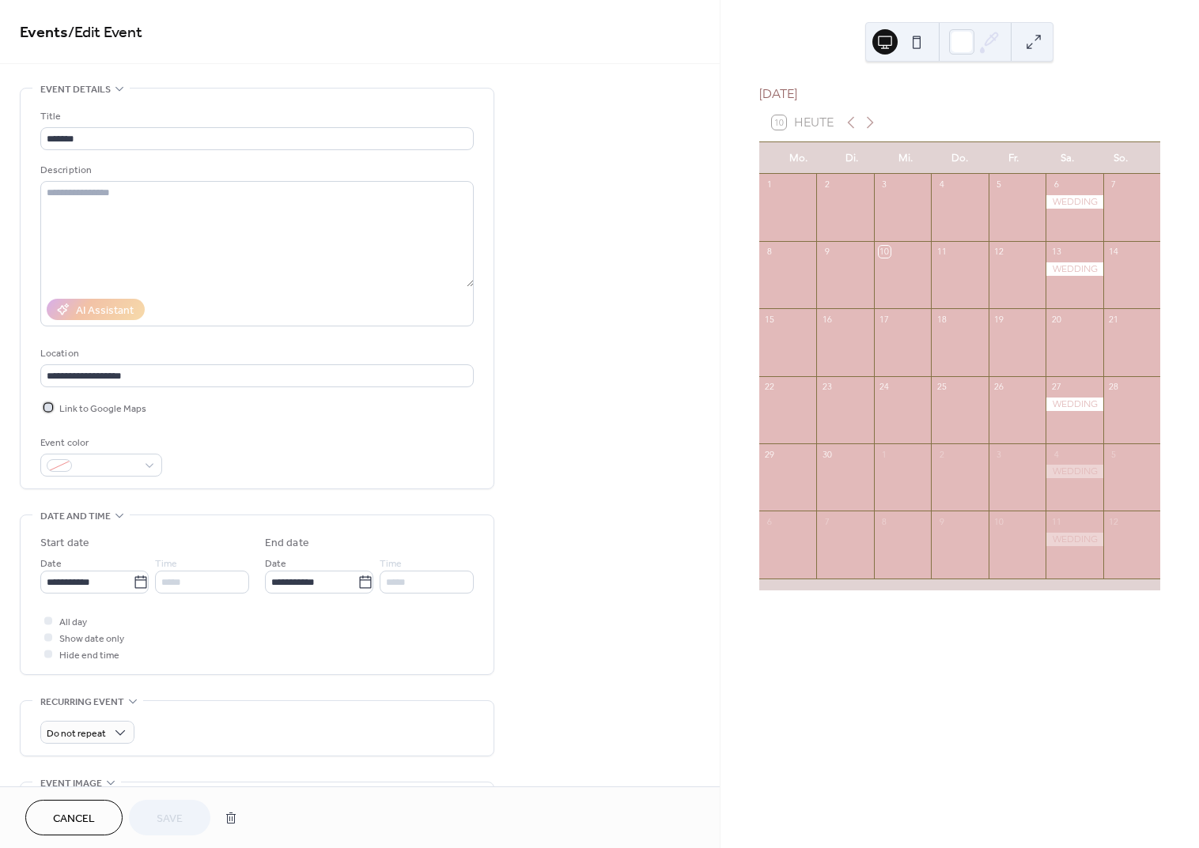
click at [79, 410] on span "Link to Google Maps" at bounding box center [102, 409] width 87 height 17
click at [183, 823] on button "Save" at bounding box center [169, 818] width 81 height 36
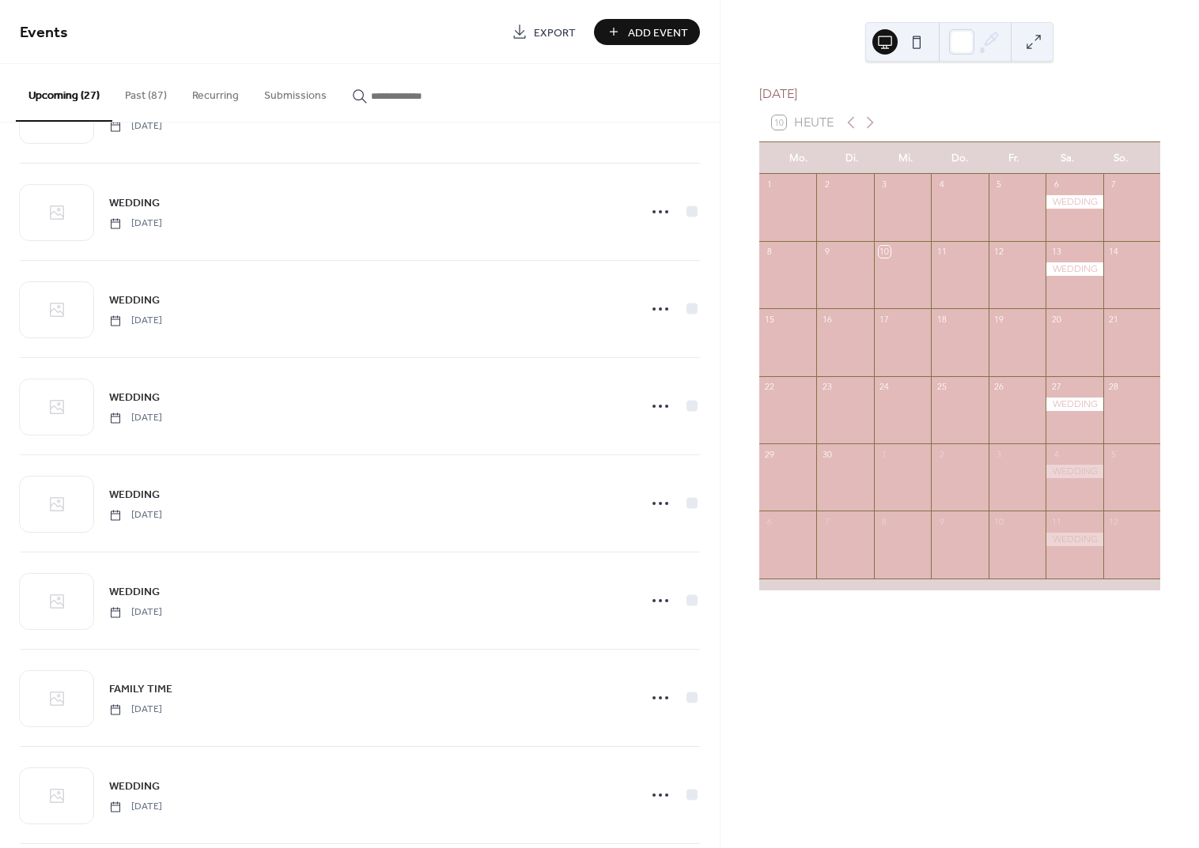
scroll to position [1249, 0]
click at [312, 503] on div "WEDDING Saturday, July 11, 2026" at bounding box center [368, 501] width 519 height 36
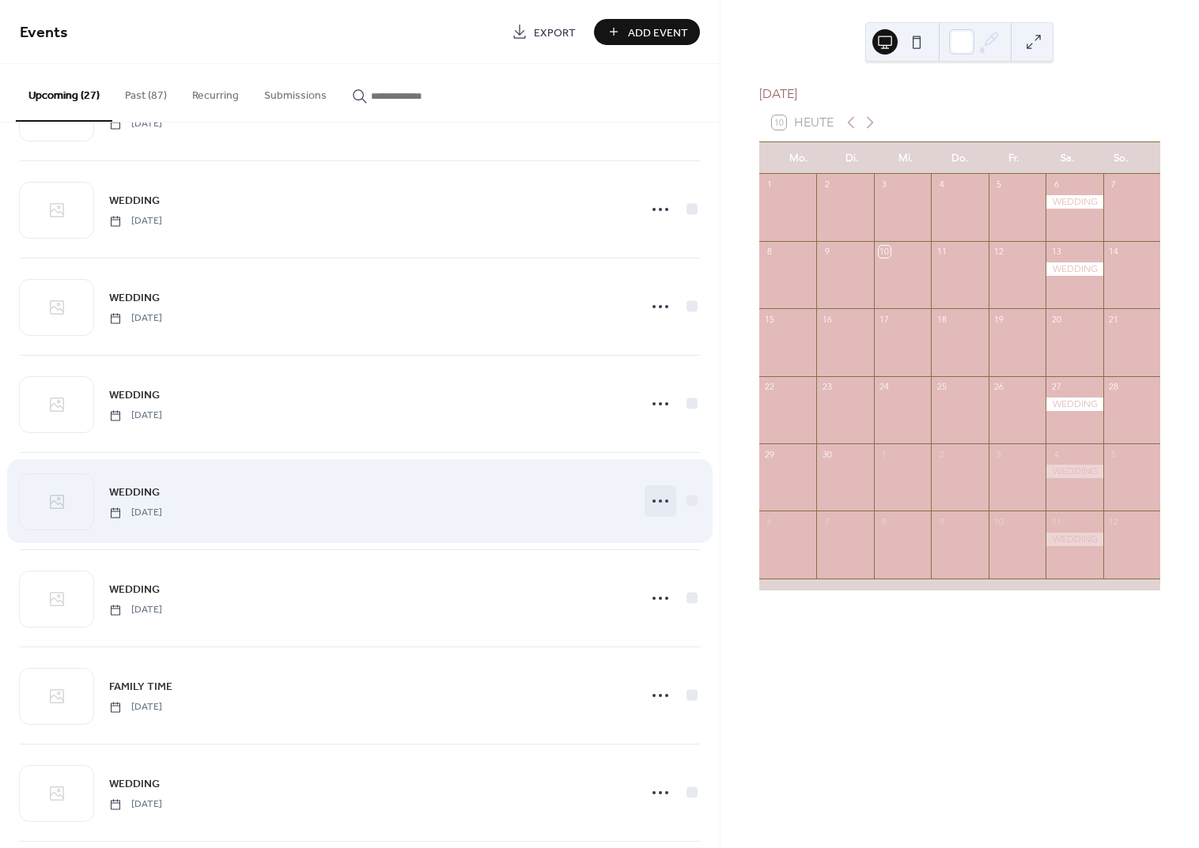
click at [655, 494] on icon at bounding box center [660, 501] width 25 height 25
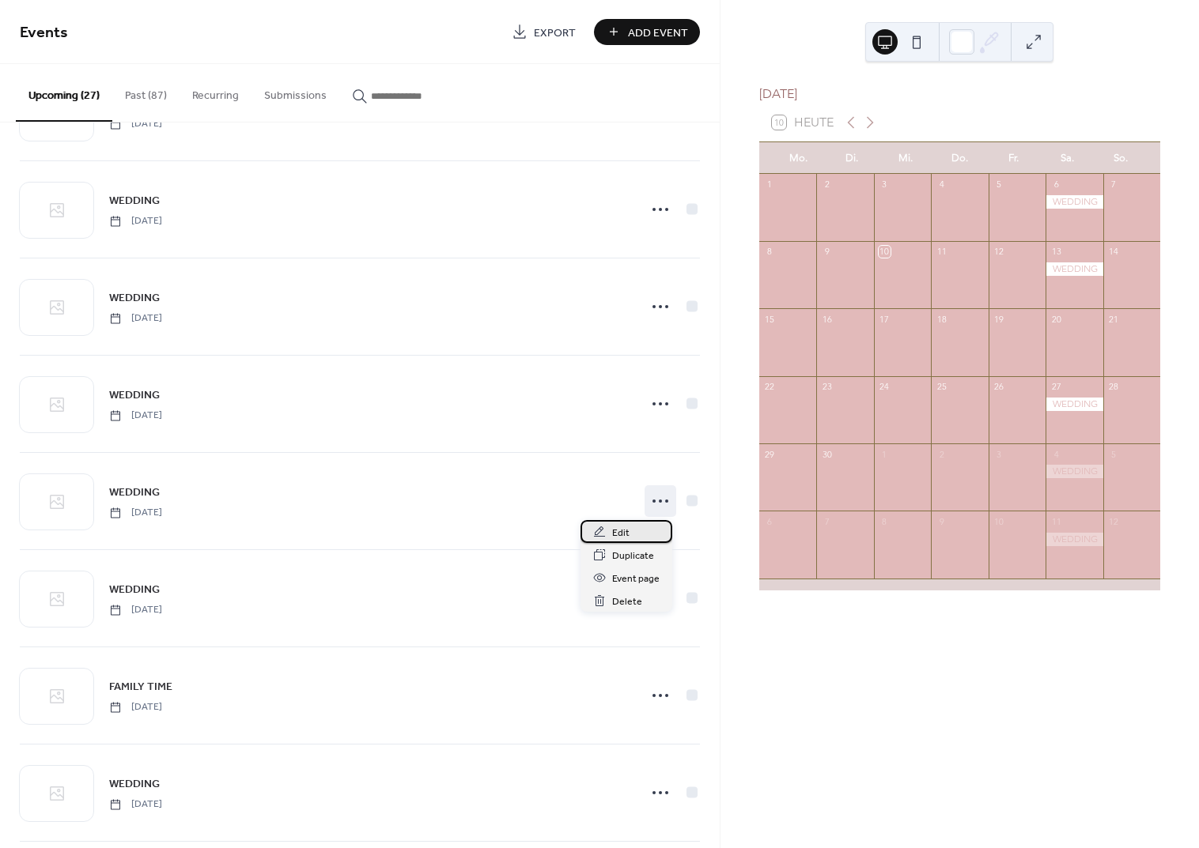
click at [624, 527] on span "Edit" at bounding box center [620, 533] width 17 height 17
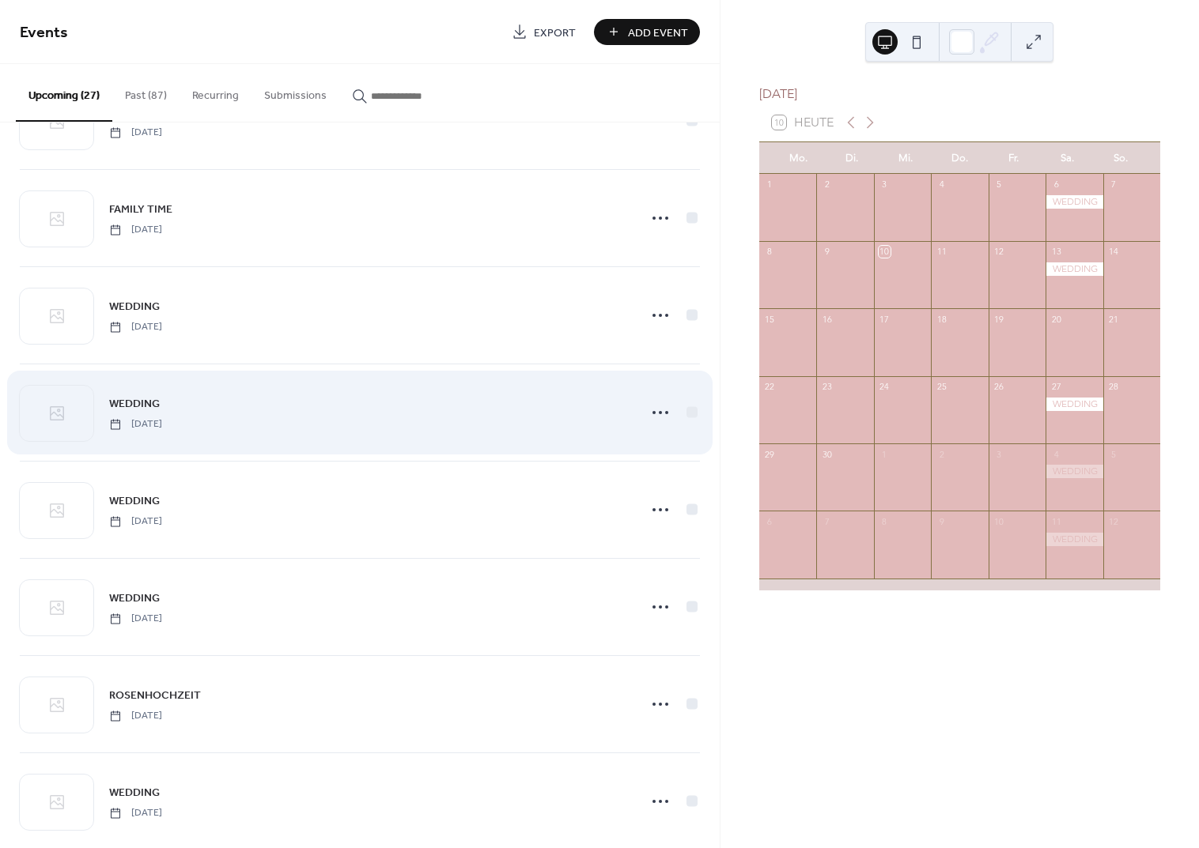
scroll to position [1724, 0]
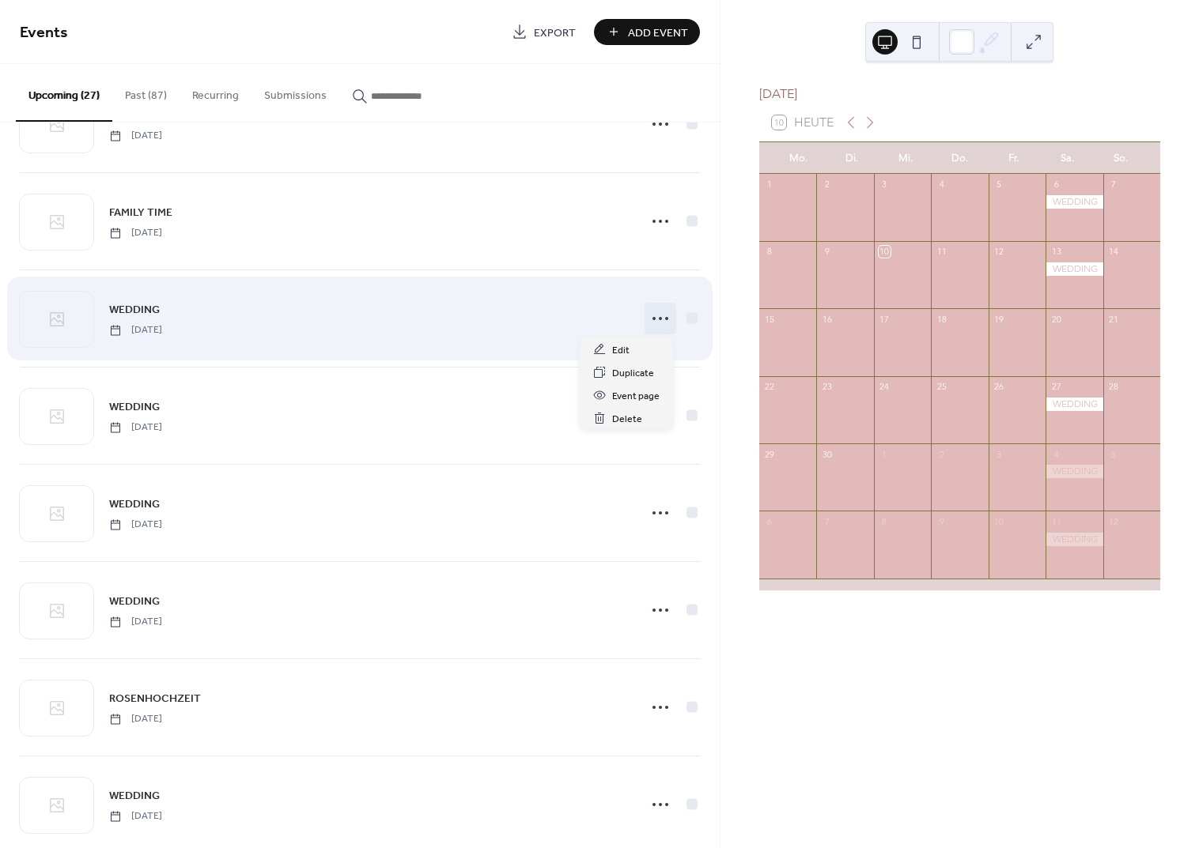
click at [655, 322] on icon at bounding box center [660, 318] width 25 height 25
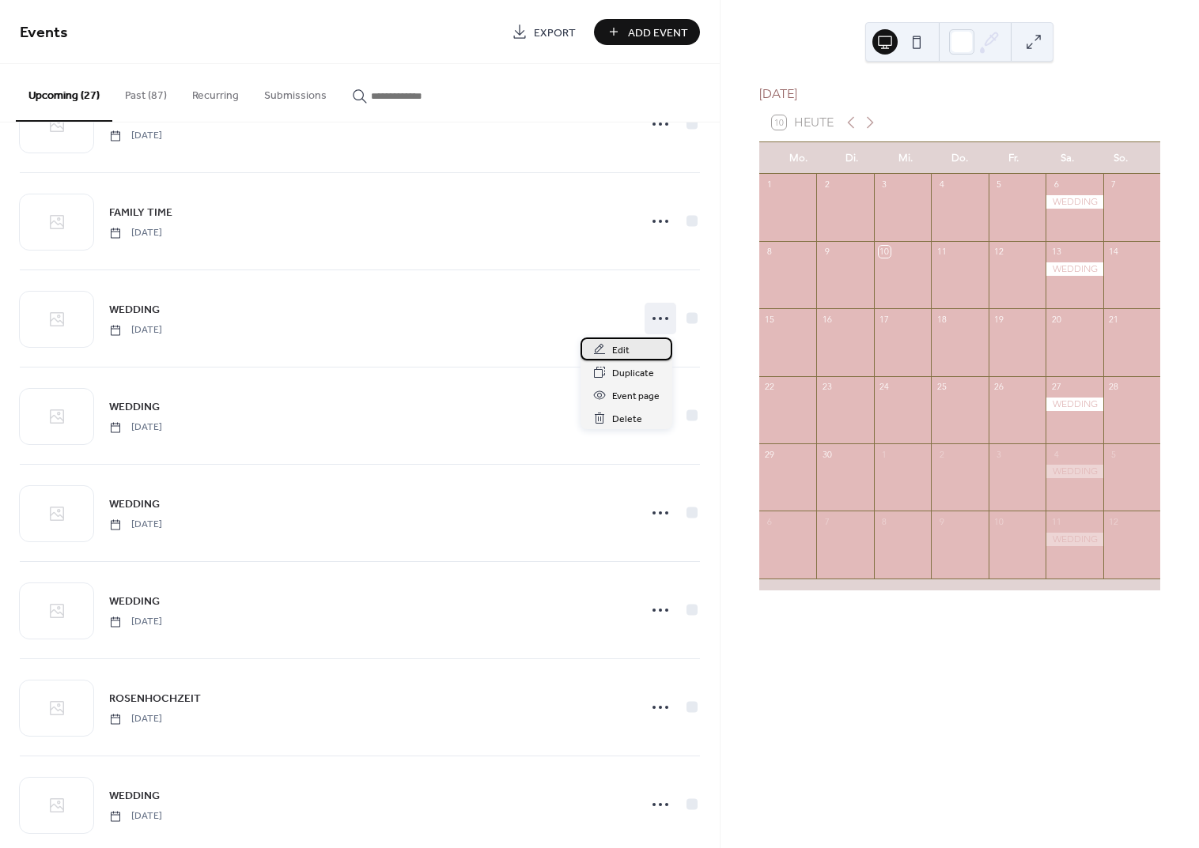
click at [631, 346] on div "Edit" at bounding box center [626, 349] width 92 height 23
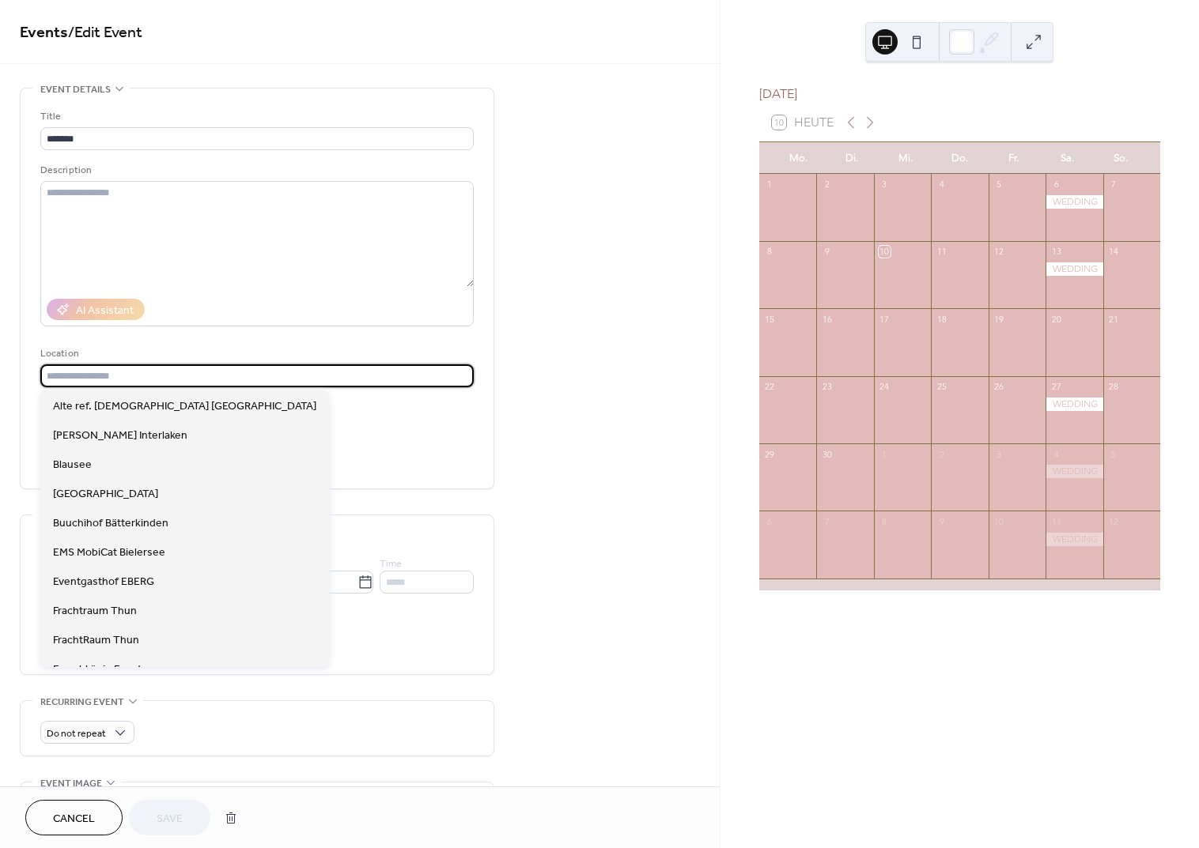
click at [69, 376] on input "text" at bounding box center [256, 375] width 433 height 23
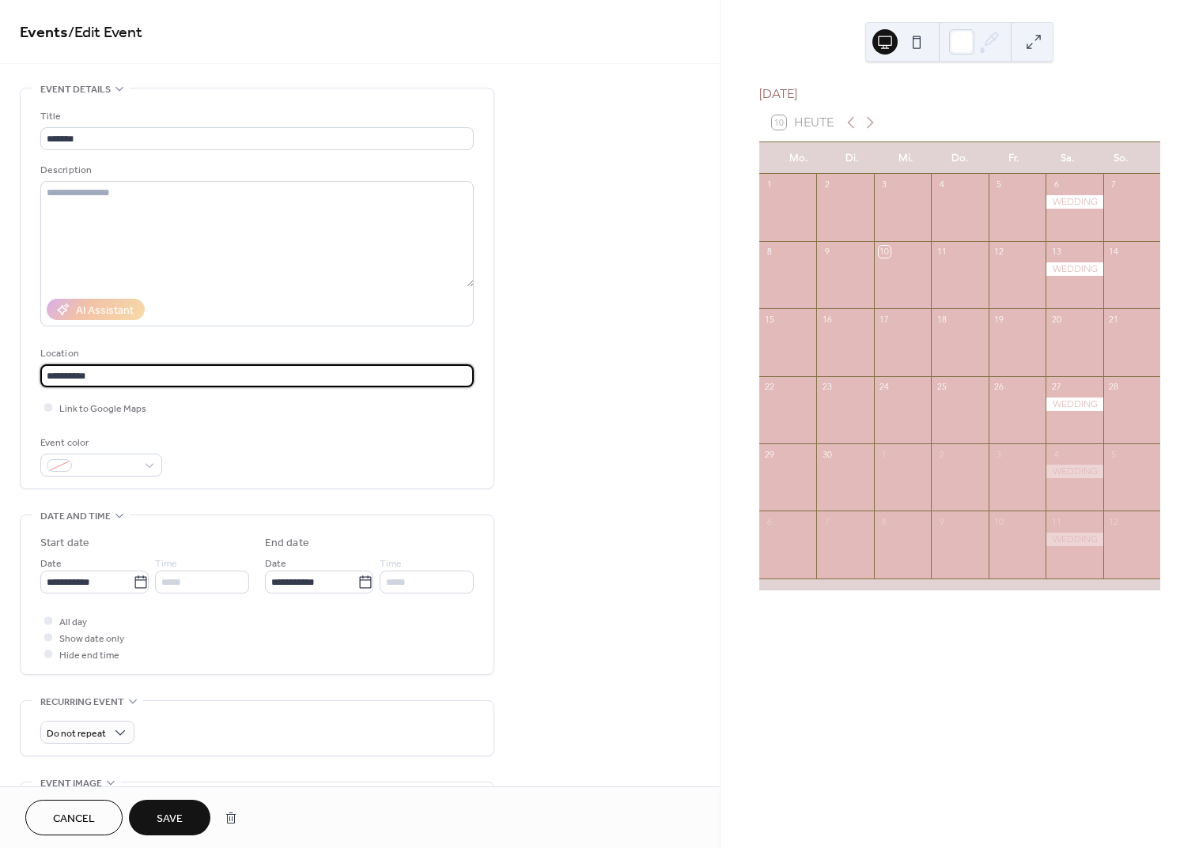
click at [46, 371] on input "**********" at bounding box center [256, 375] width 433 height 23
type input "**********"
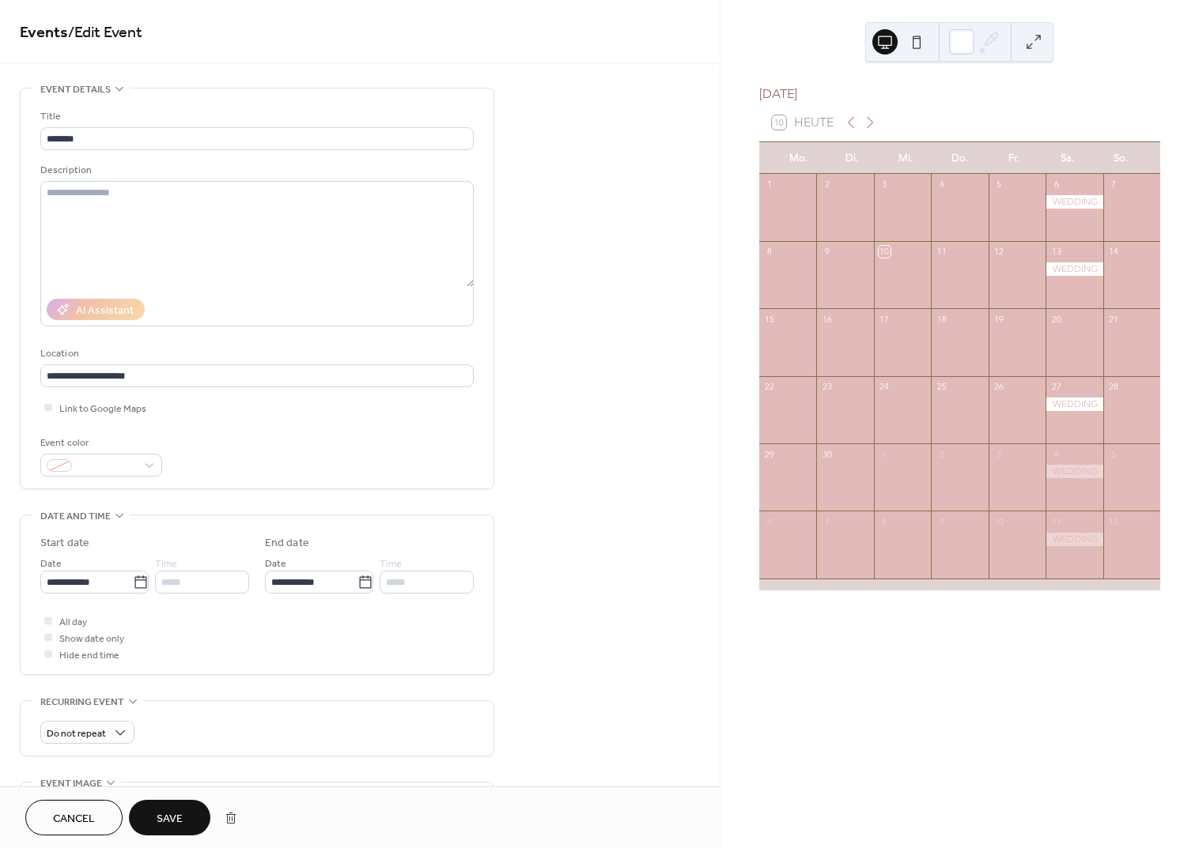
click at [167, 814] on span "Save" at bounding box center [170, 819] width 26 height 17
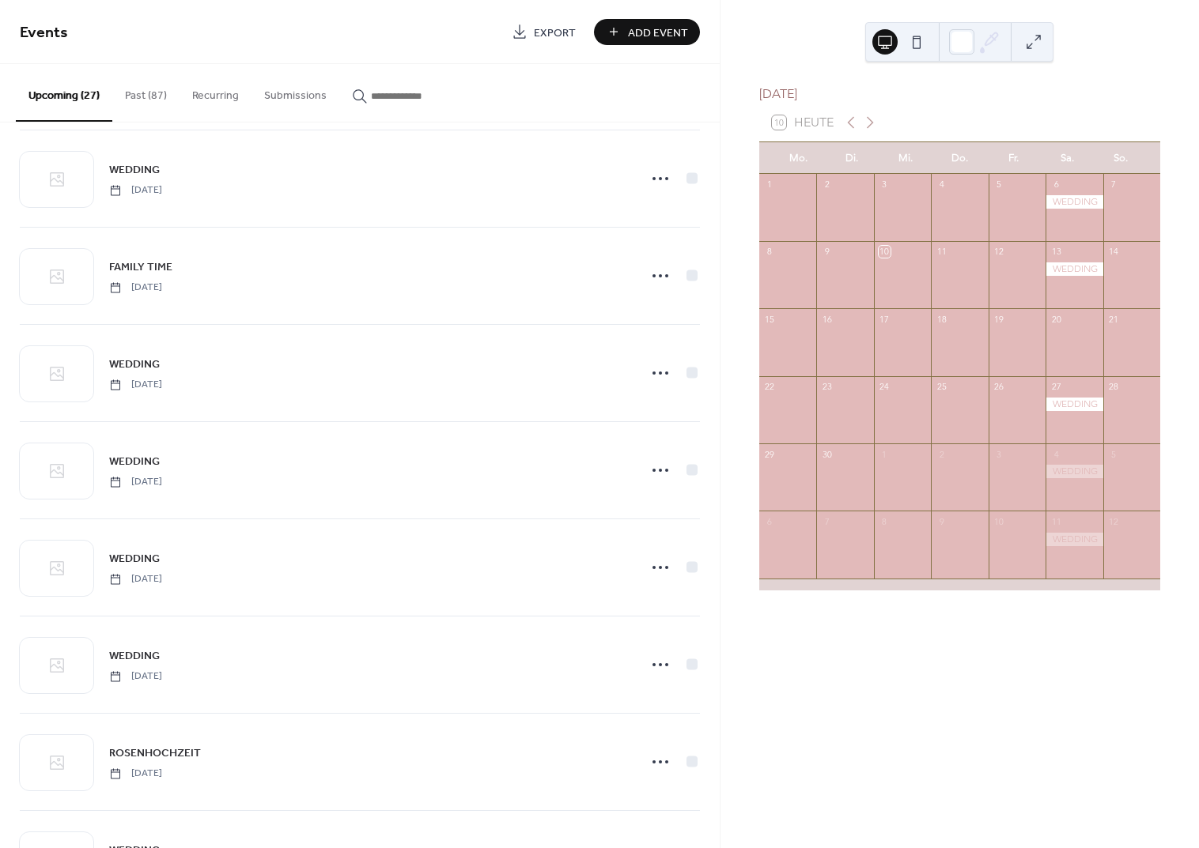
scroll to position [1652, 0]
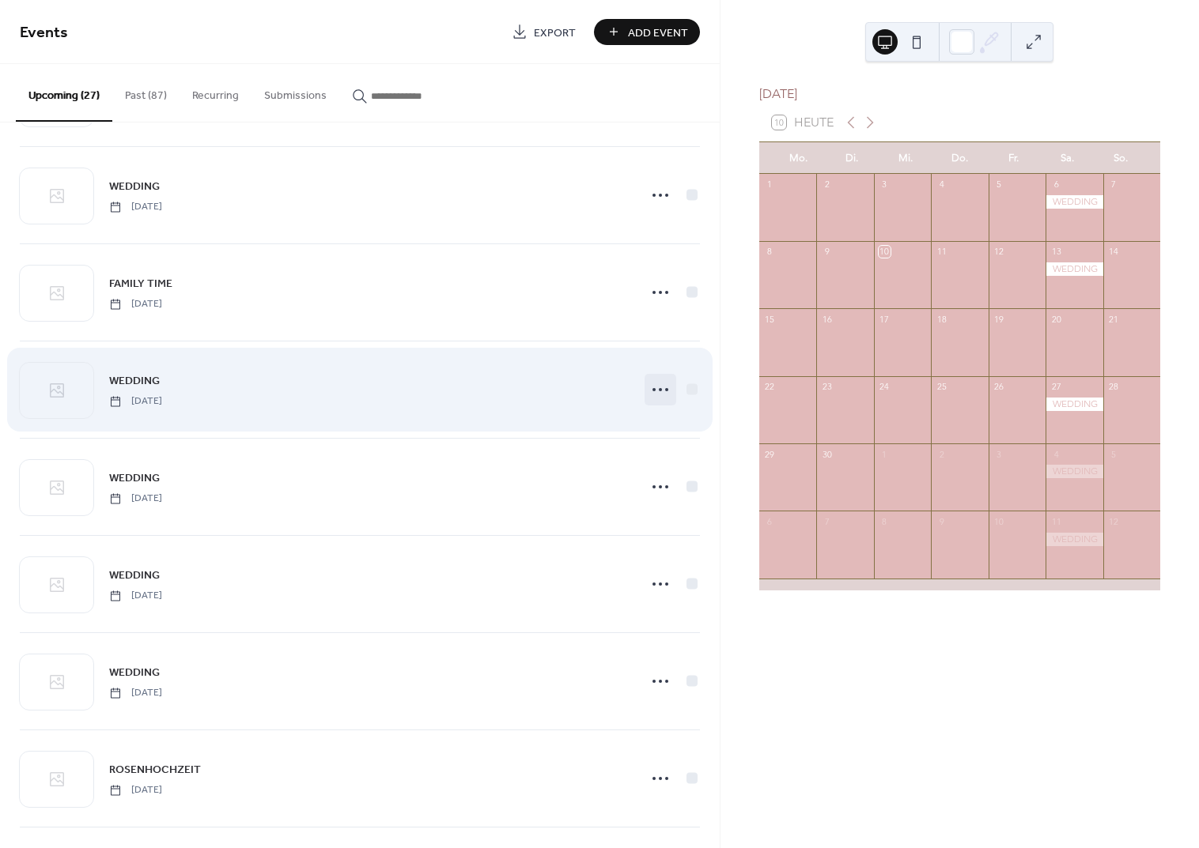
click at [660, 386] on icon at bounding box center [660, 389] width 25 height 25
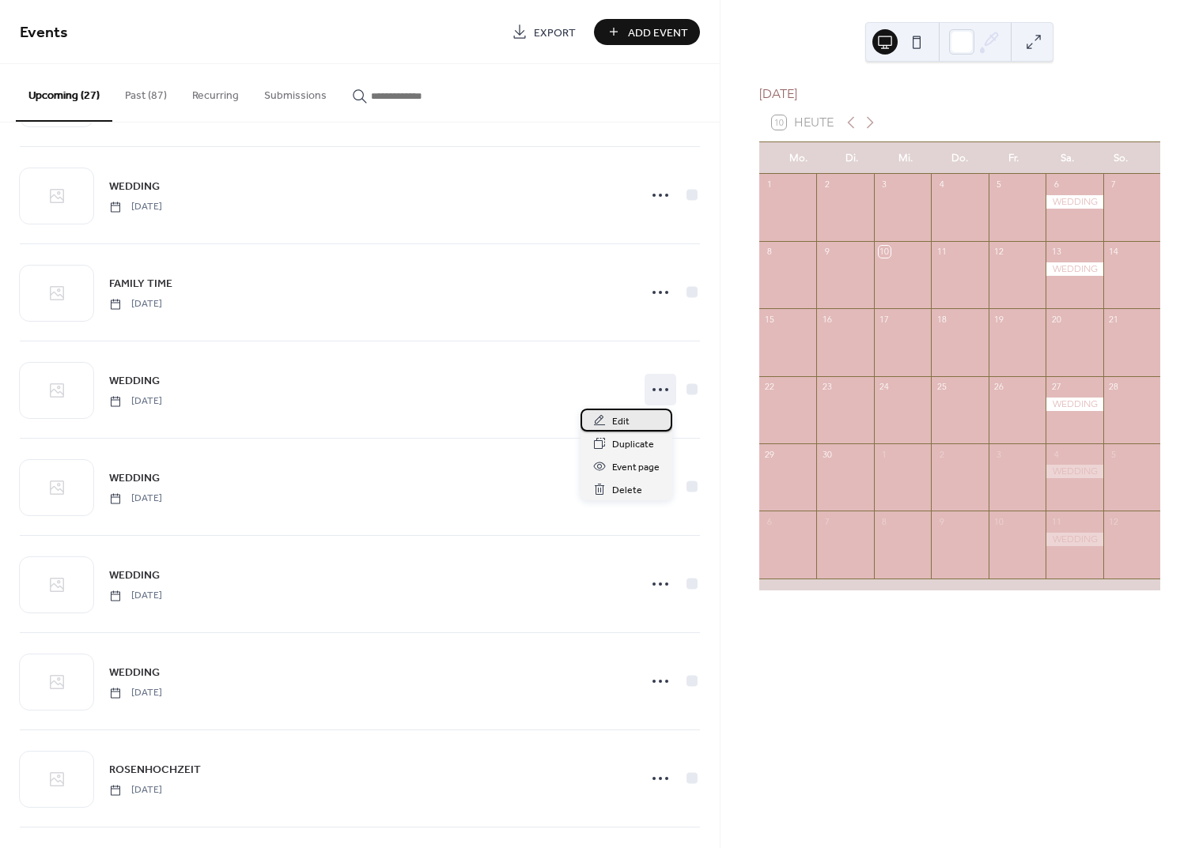
click at [608, 423] on div "Edit" at bounding box center [626, 420] width 92 height 23
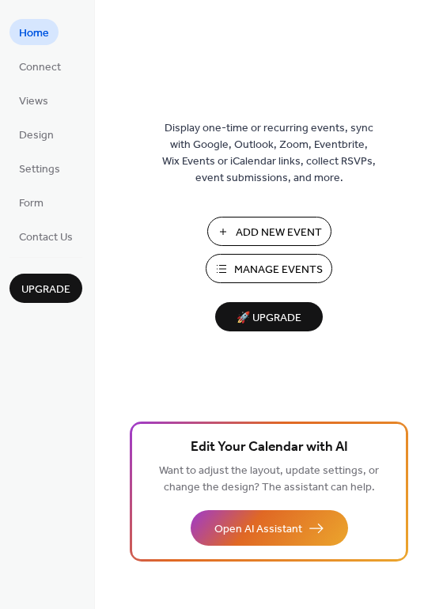
click at [262, 265] on span "Manage Events" at bounding box center [278, 270] width 89 height 17
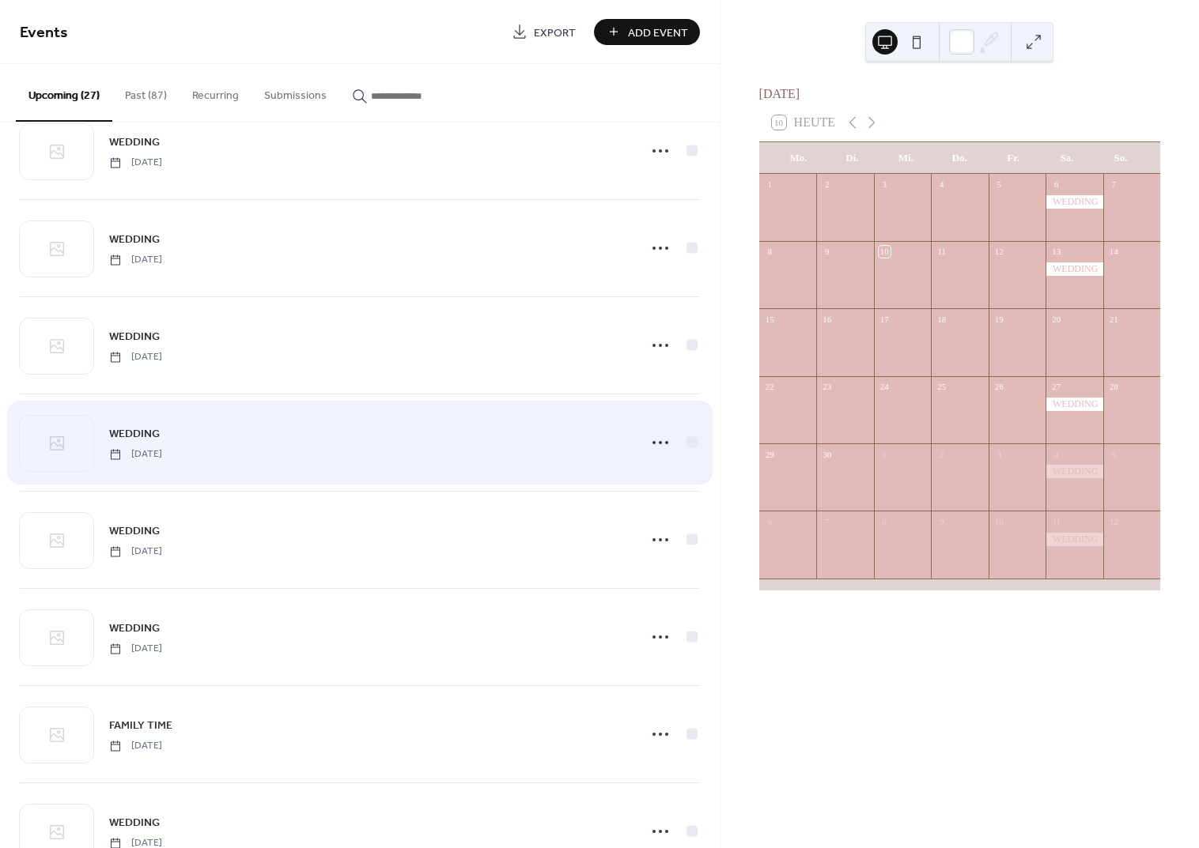
scroll to position [1208, 0]
click at [648, 440] on icon at bounding box center [660, 444] width 25 height 25
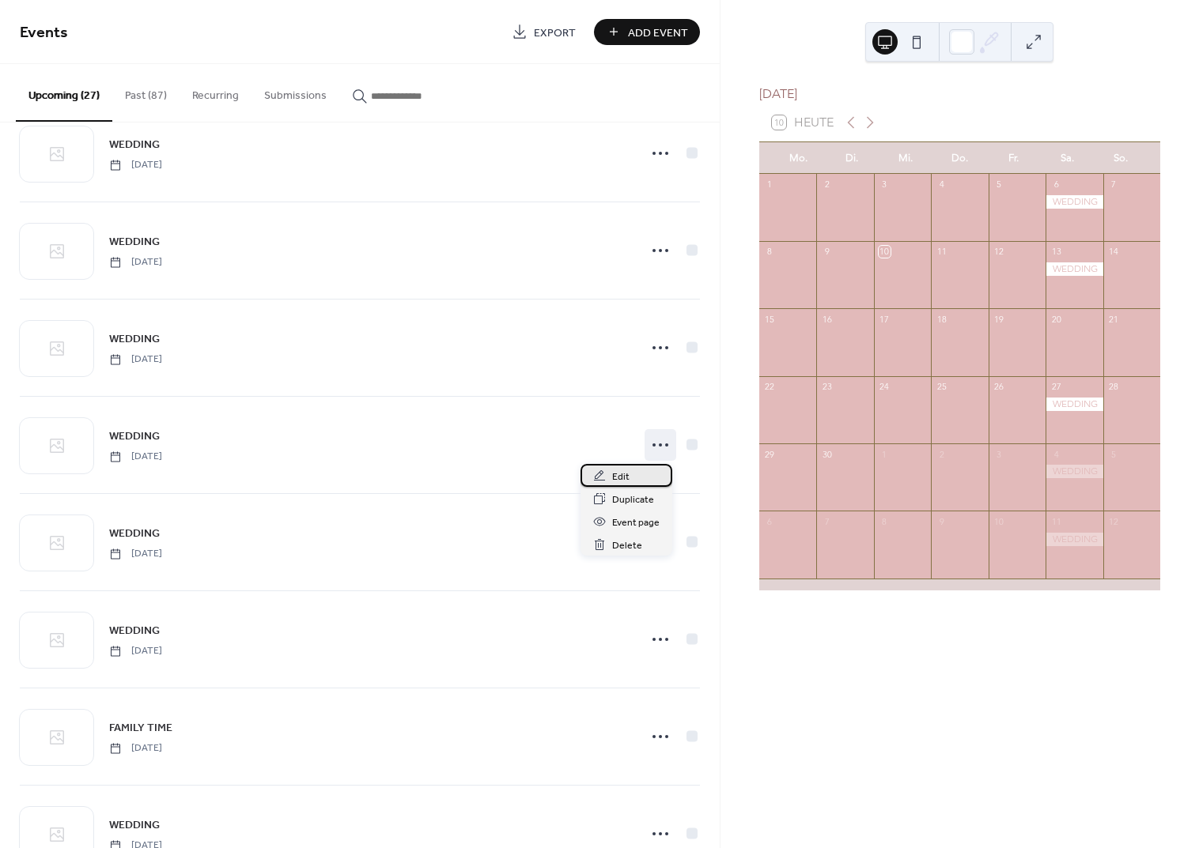
click at [639, 476] on div "Edit" at bounding box center [626, 475] width 92 height 23
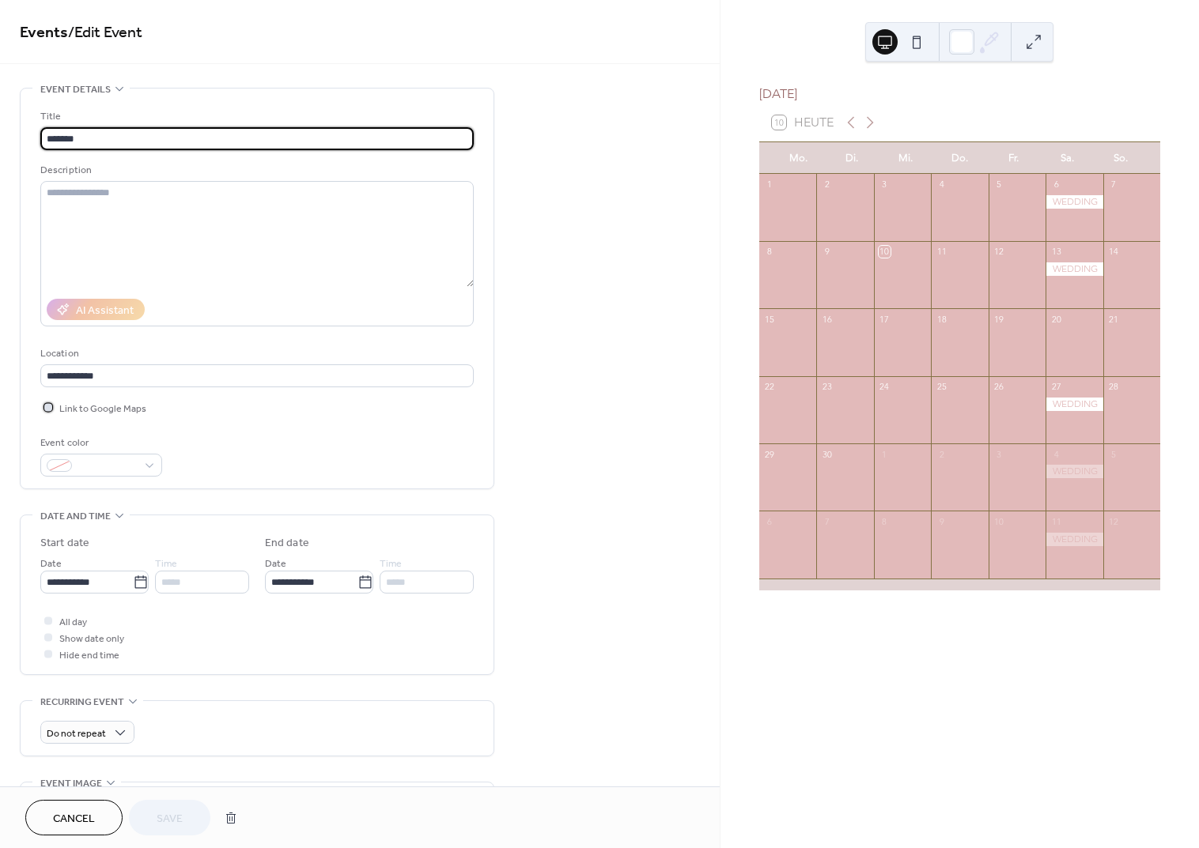
click at [84, 409] on span "Link to Google Maps" at bounding box center [102, 409] width 87 height 17
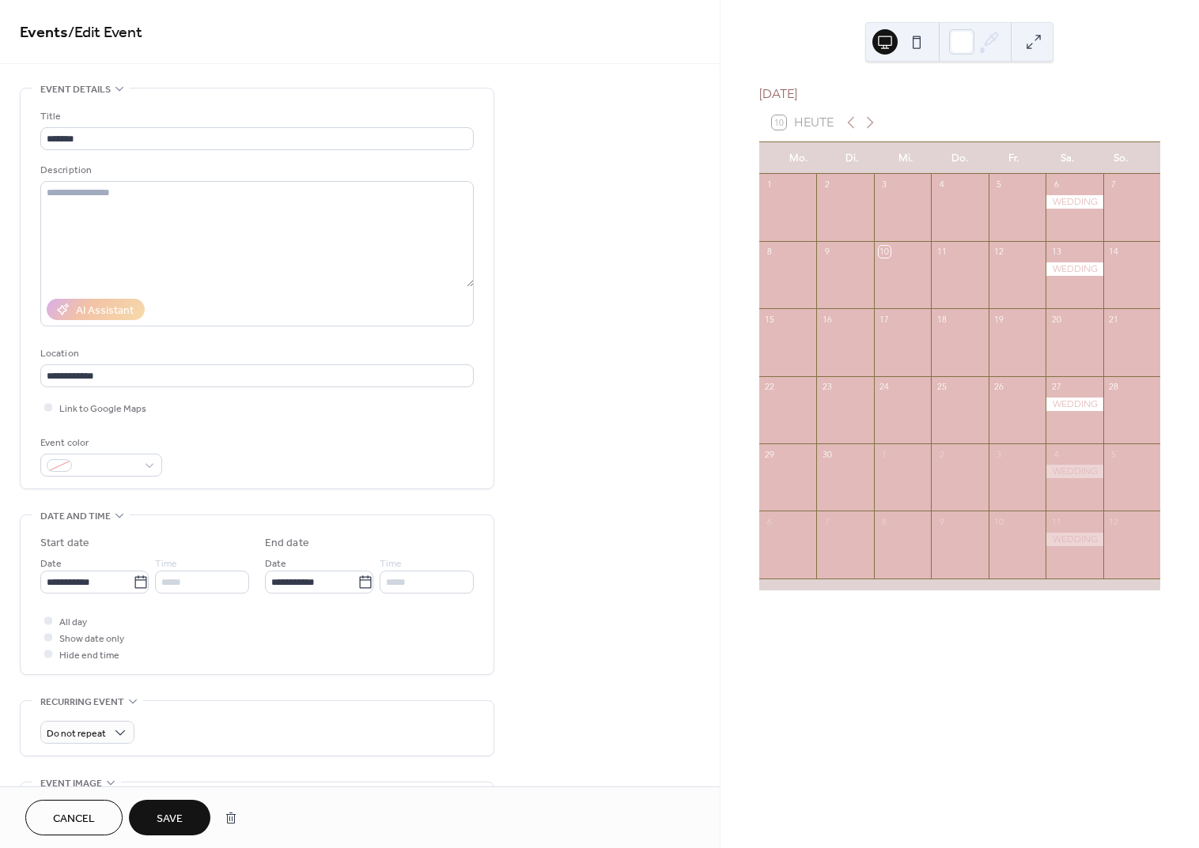
click at [170, 814] on span "Save" at bounding box center [170, 819] width 26 height 17
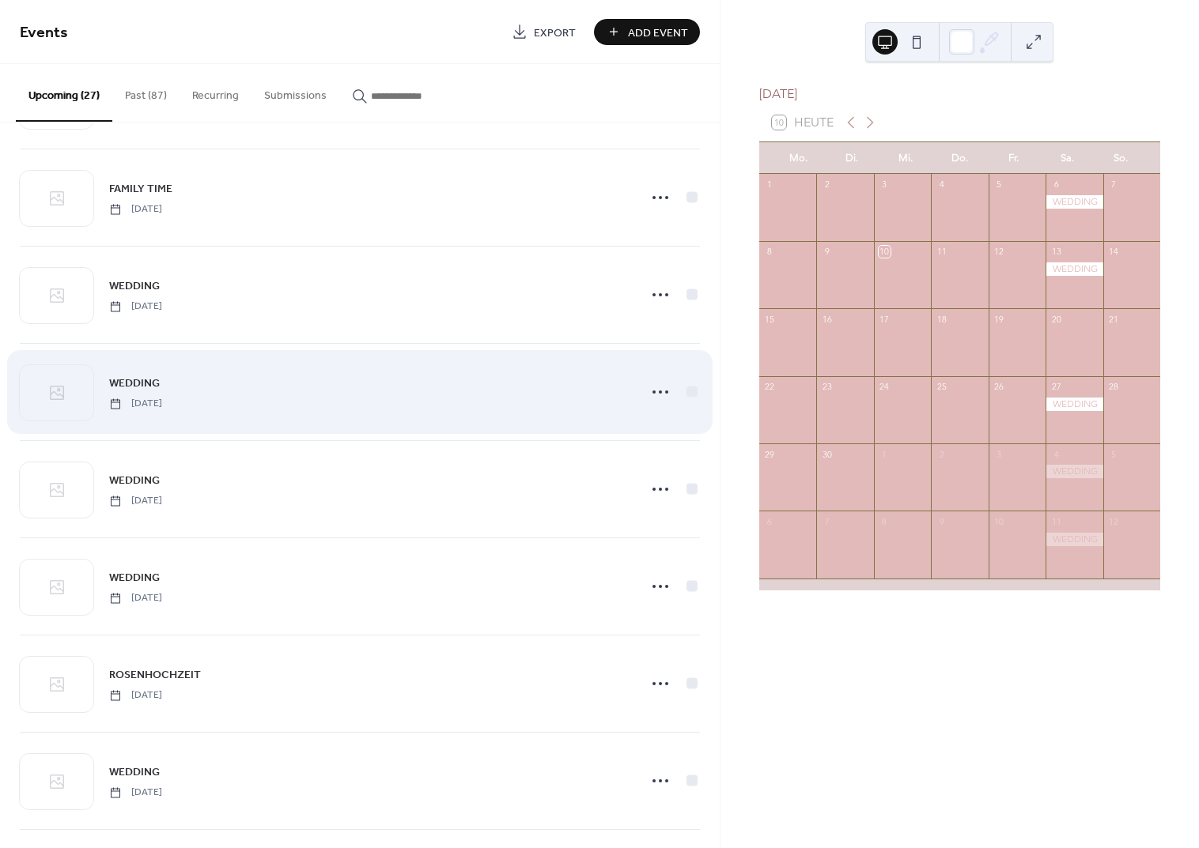
scroll to position [1727, 0]
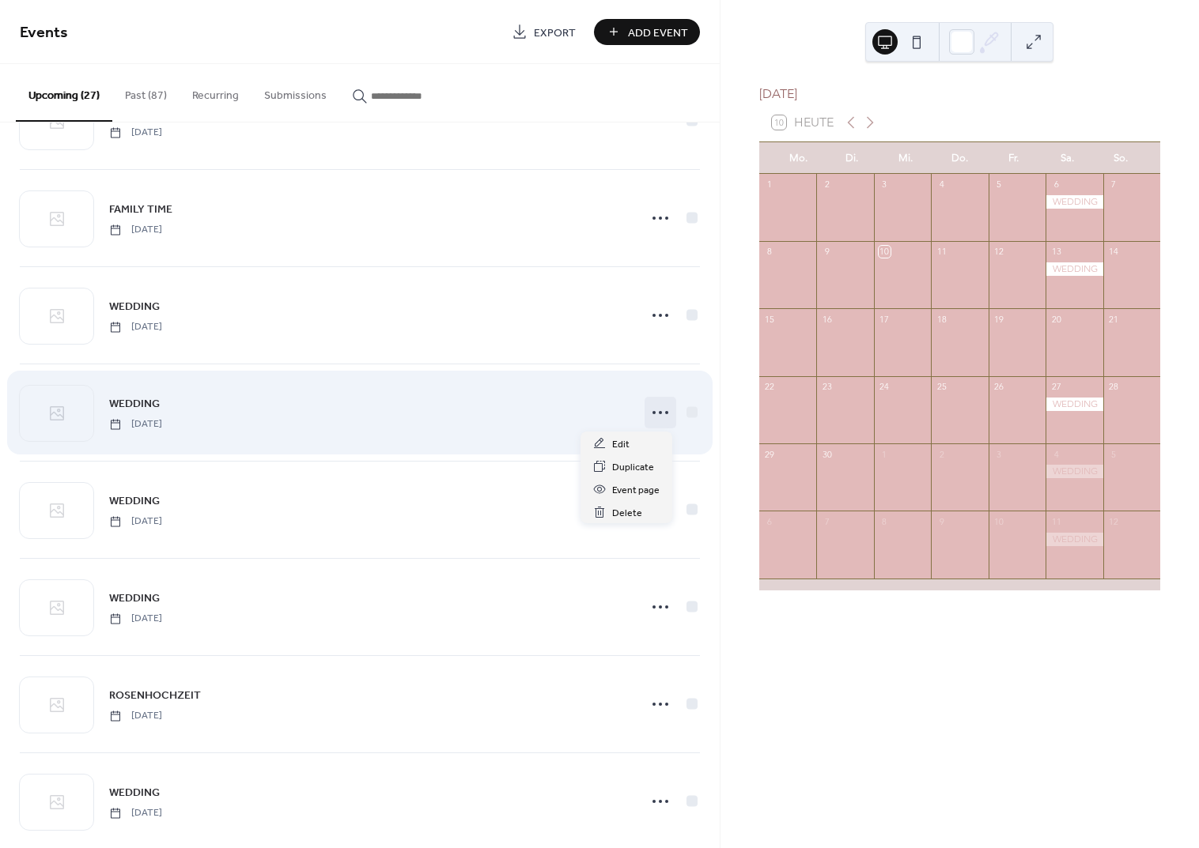
click at [658, 411] on icon at bounding box center [660, 412] width 25 height 25
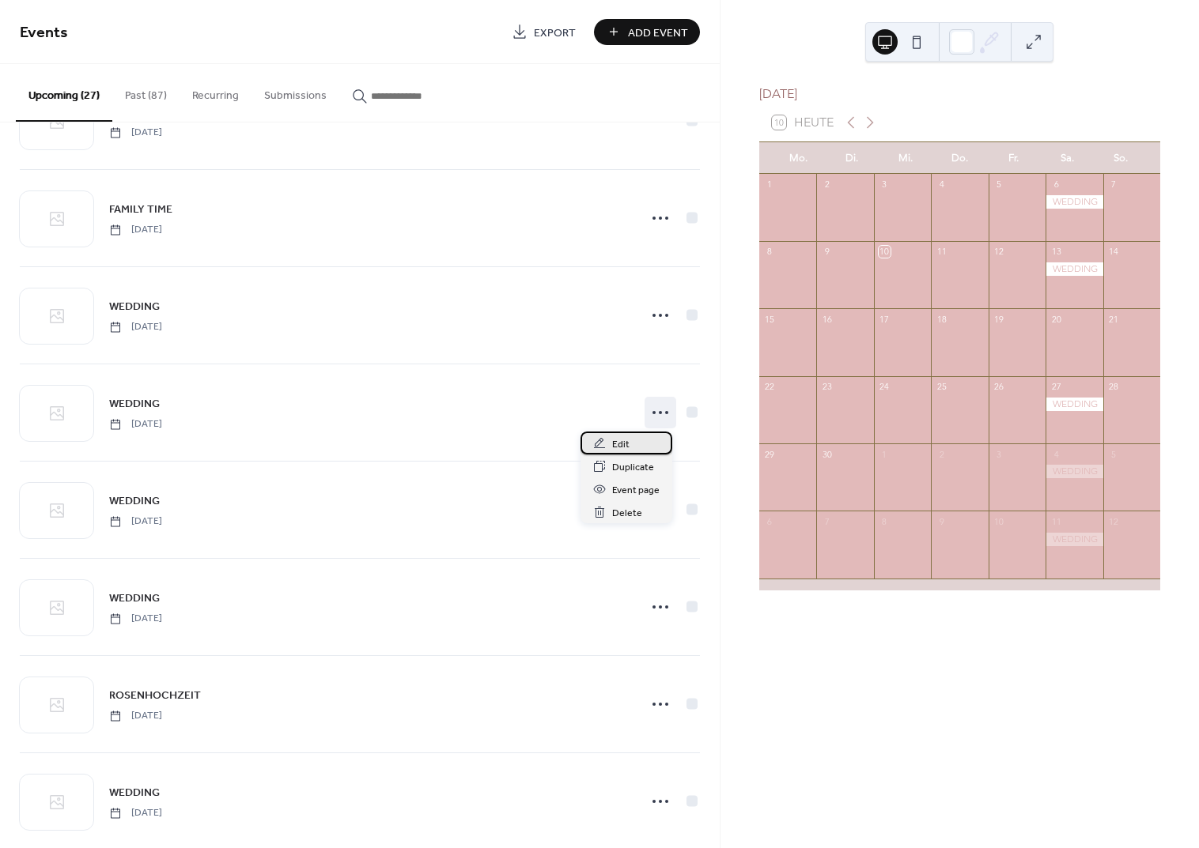
click at [621, 441] on span "Edit" at bounding box center [620, 444] width 17 height 17
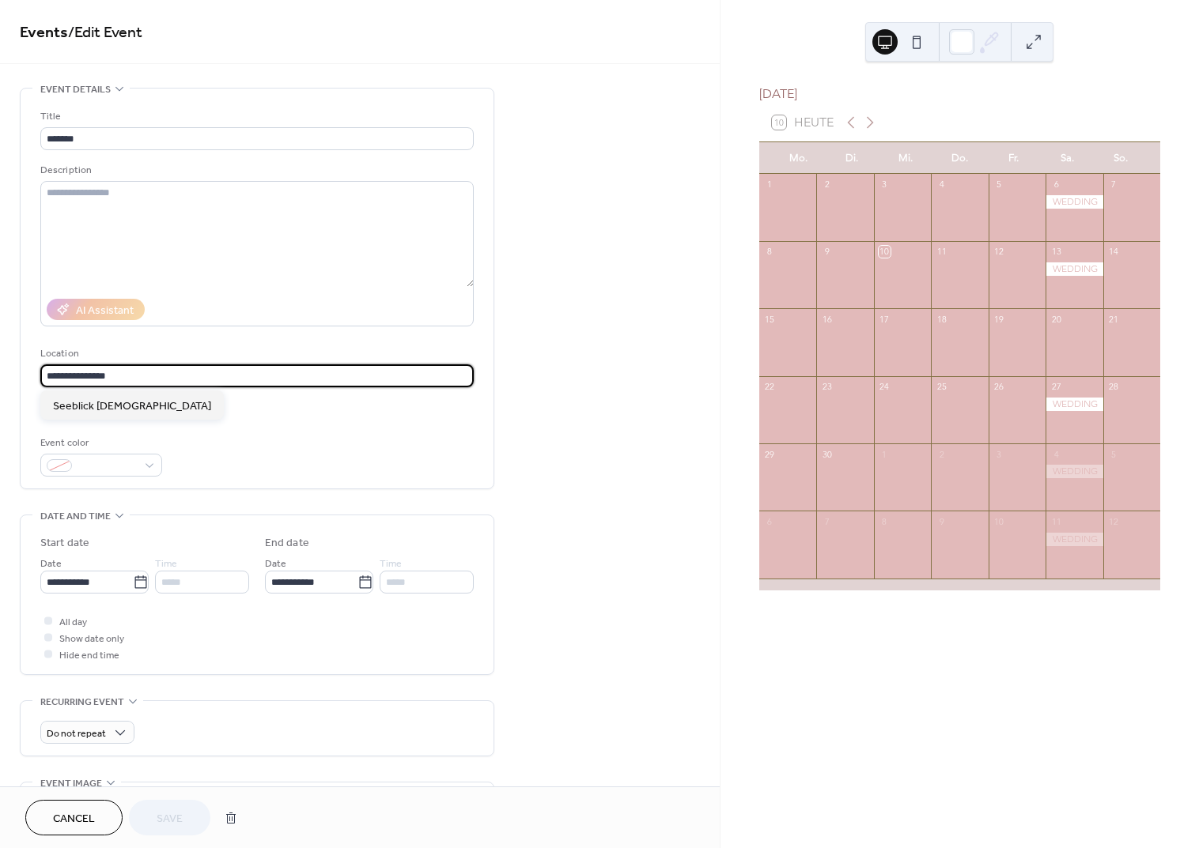
drag, startPoint x: 132, startPoint y: 377, endPoint x: 27, endPoint y: 362, distance: 106.2
click at [28, 363] on div "**********" at bounding box center [257, 289] width 473 height 400
type input "*"
type input "**********"
drag, startPoint x: 136, startPoint y: 375, endPoint x: 4, endPoint y: 374, distance: 132.0
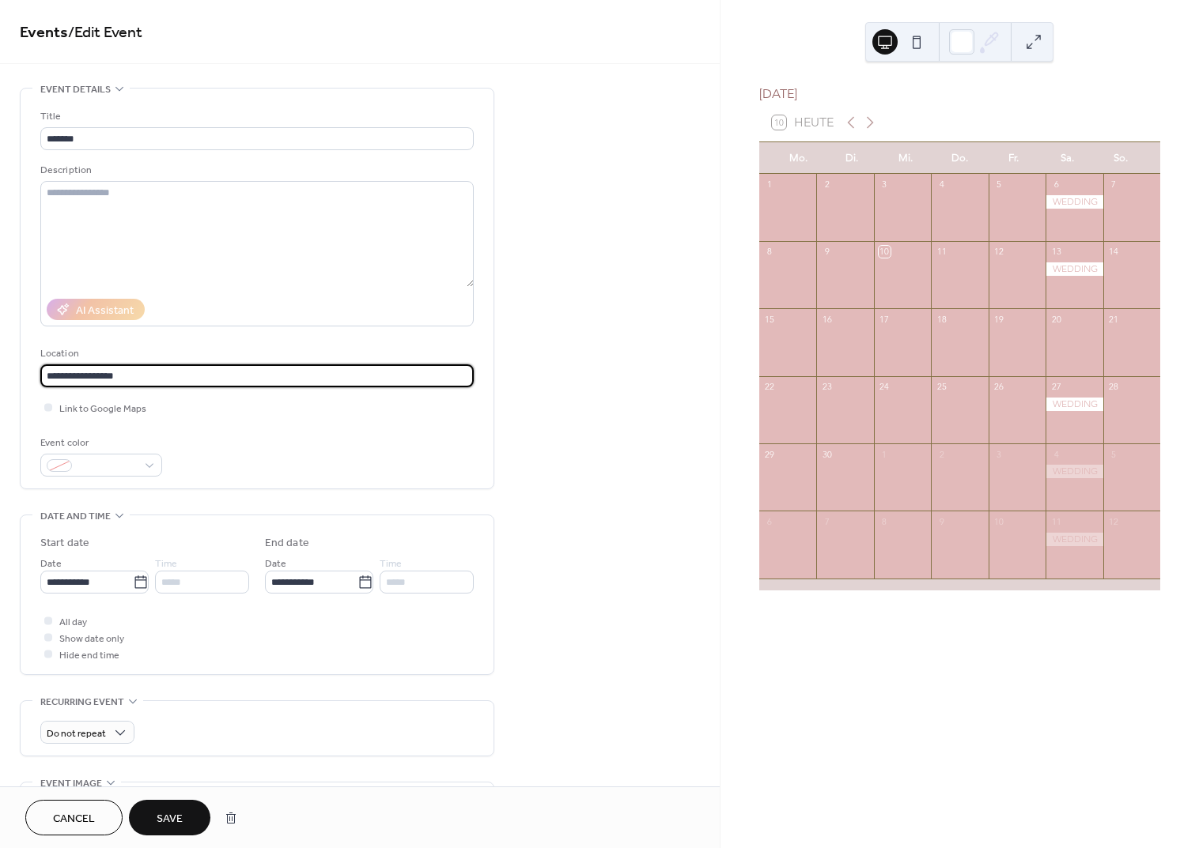
click at [4, 374] on div "**********" at bounding box center [359, 572] width 719 height 968
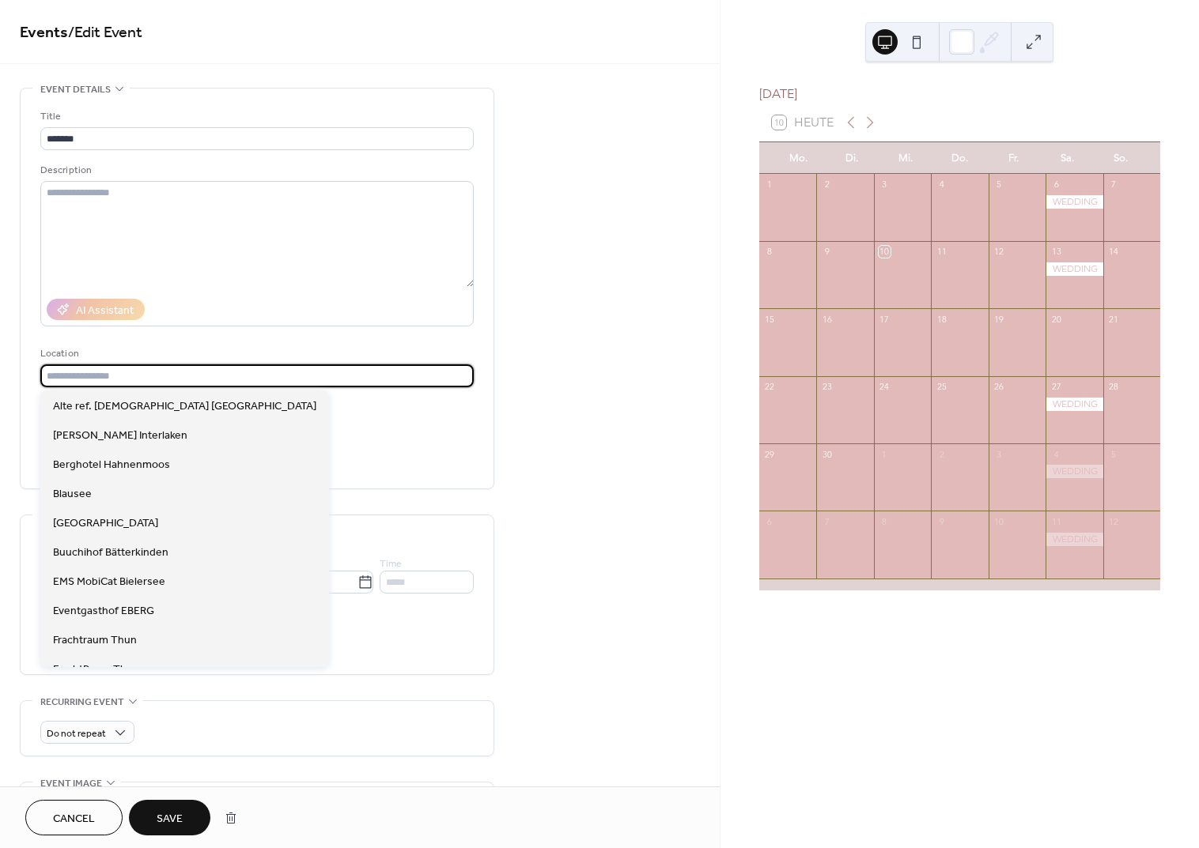
drag, startPoint x: 410, startPoint y: 432, endPoint x: 273, endPoint y: 440, distance: 137.1
click at [410, 432] on div "Title ******* Description AI Assistant Location Link to Google Maps Event color" at bounding box center [256, 292] width 433 height 368
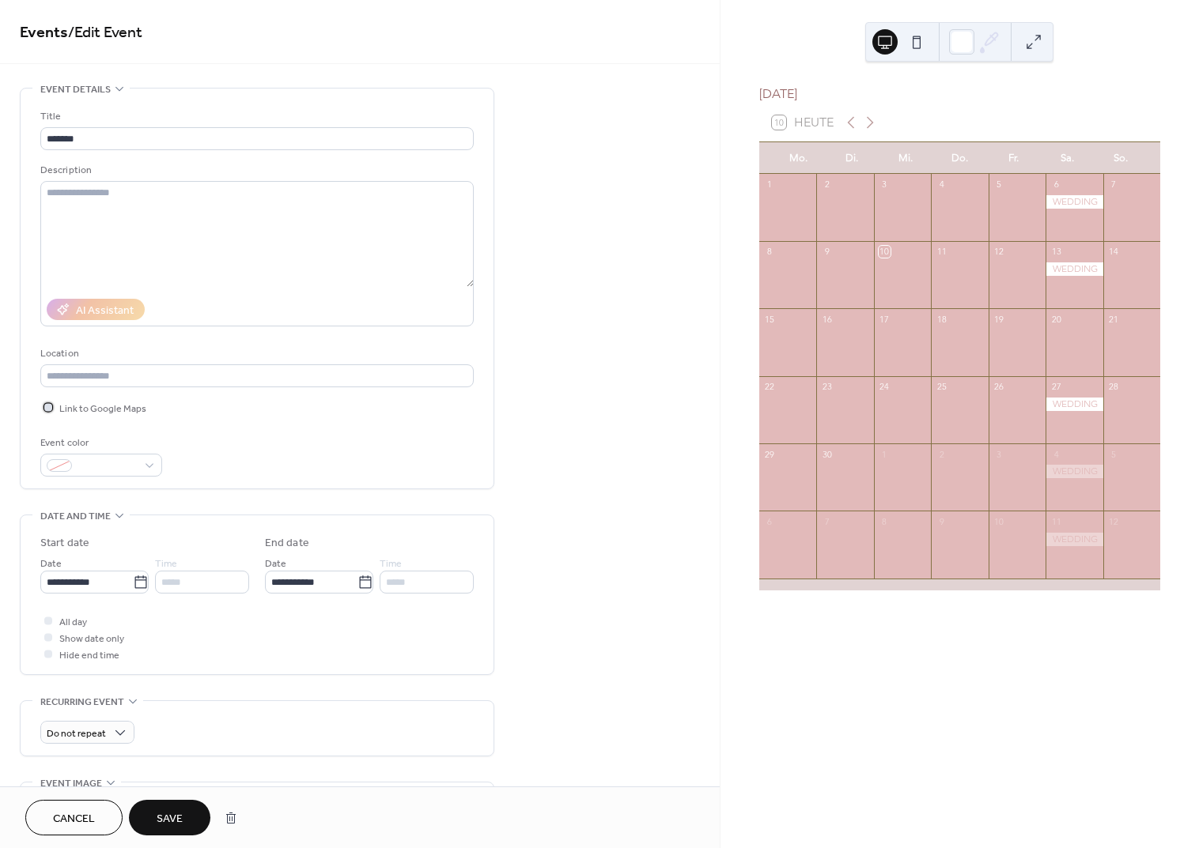
click at [47, 408] on icon at bounding box center [48, 407] width 4 height 3
drag, startPoint x: 165, startPoint y: 809, endPoint x: 166, endPoint y: 794, distance: 15.0
click at [165, 811] on span "Save" at bounding box center [170, 819] width 26 height 17
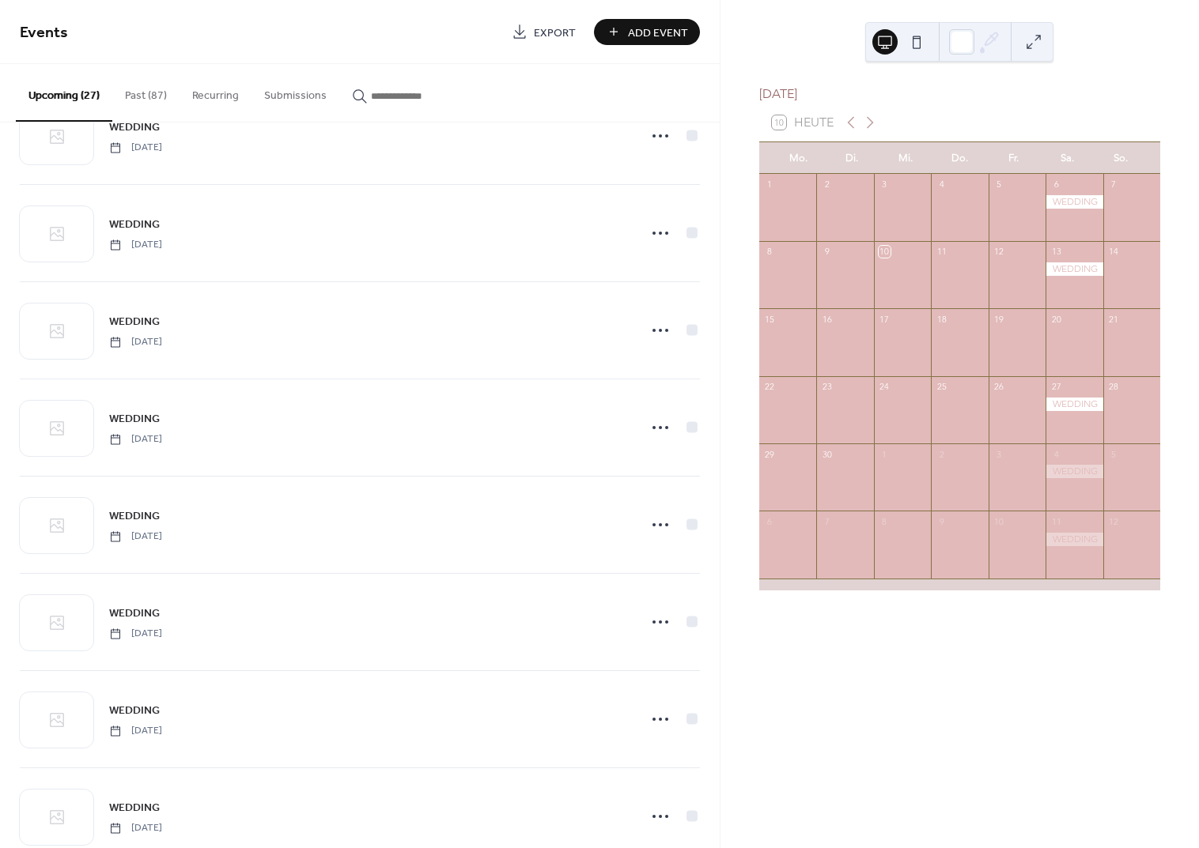
scroll to position [1041, 0]
